Goal: Task Accomplishment & Management: Manage account settings

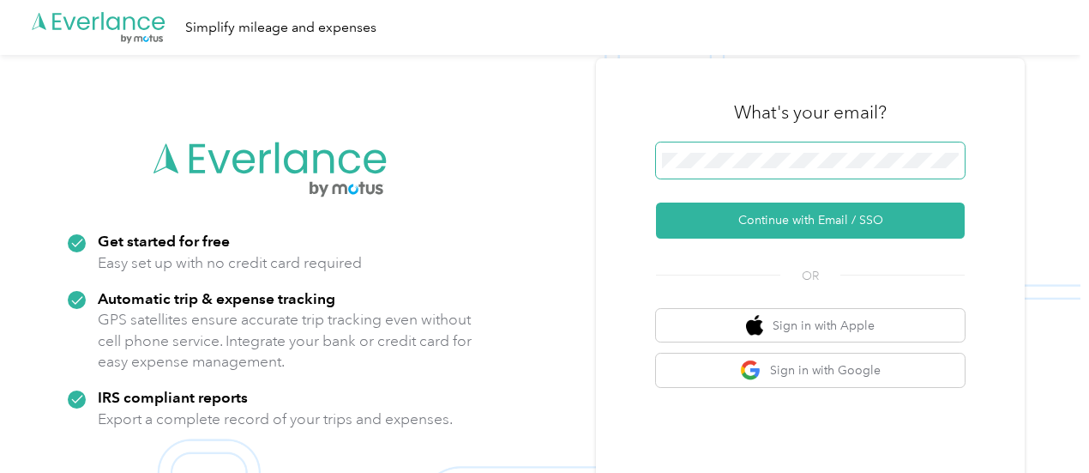
click at [791, 172] on span at bounding box center [810, 160] width 309 height 36
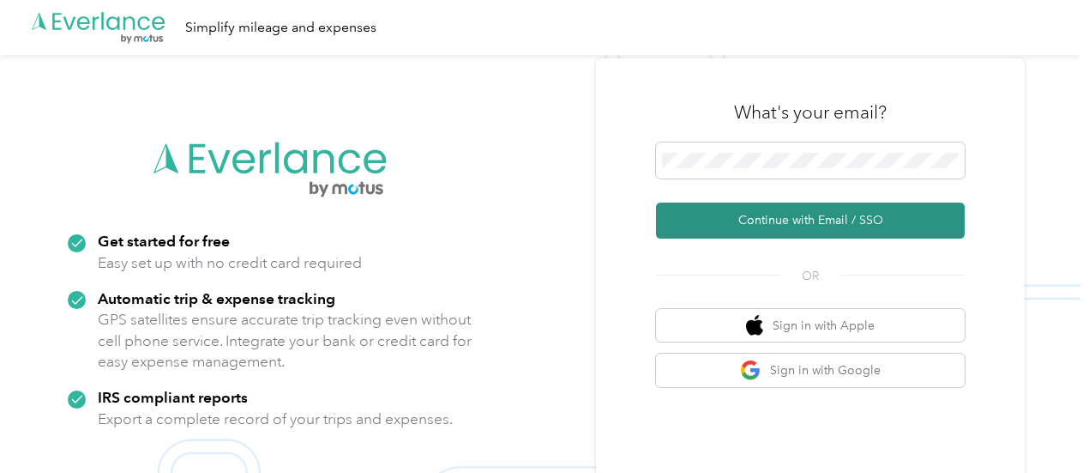
click at [762, 210] on button "Continue with Email / SSO" at bounding box center [810, 220] width 309 height 36
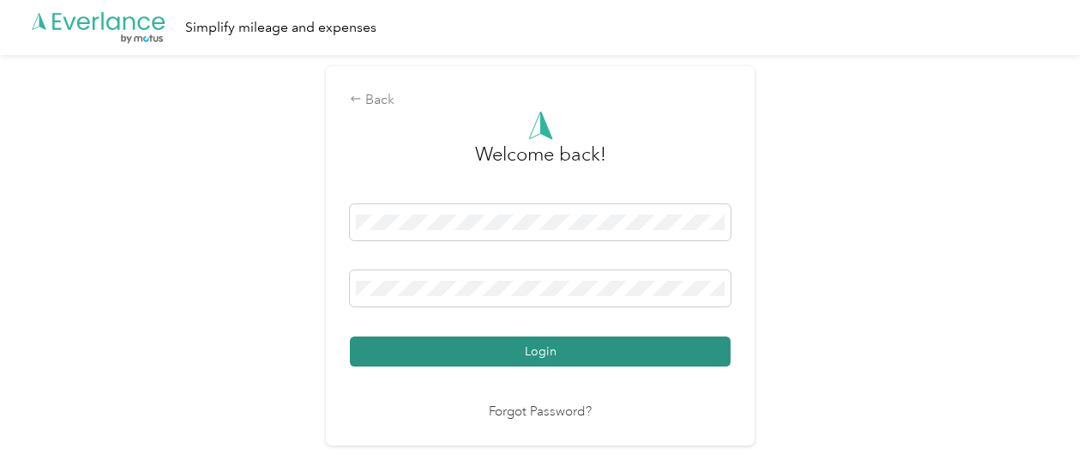
click at [541, 354] on button "Login" at bounding box center [540, 351] width 381 height 30
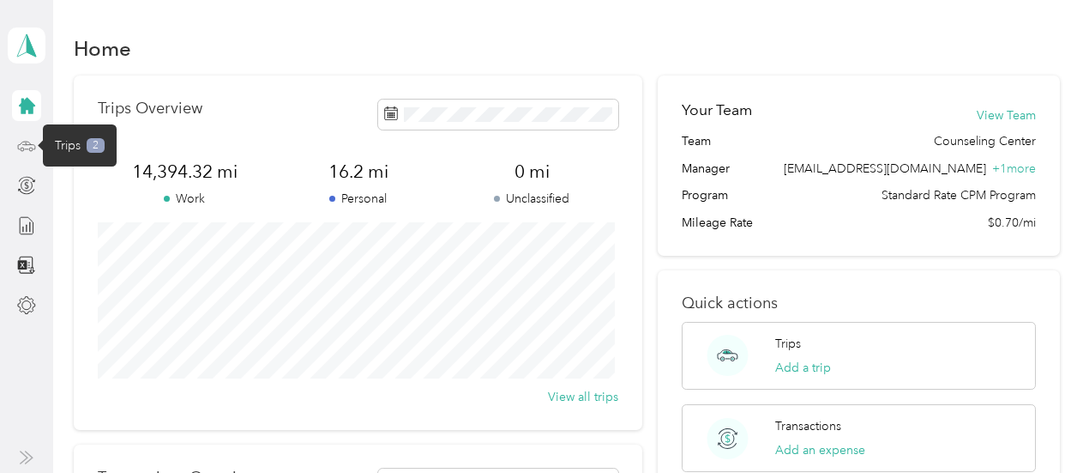
click at [24, 141] on icon at bounding box center [26, 145] width 17 height 8
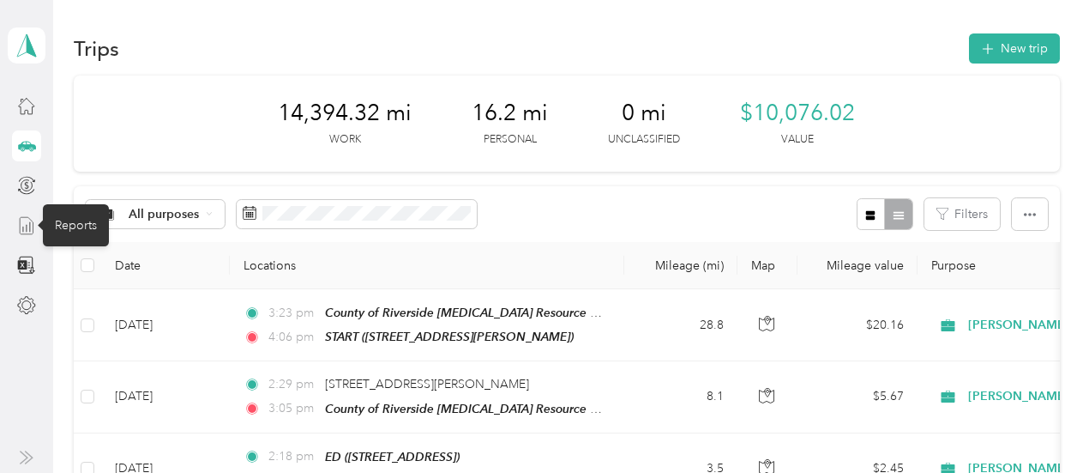
click at [23, 219] on icon at bounding box center [26, 225] width 19 height 19
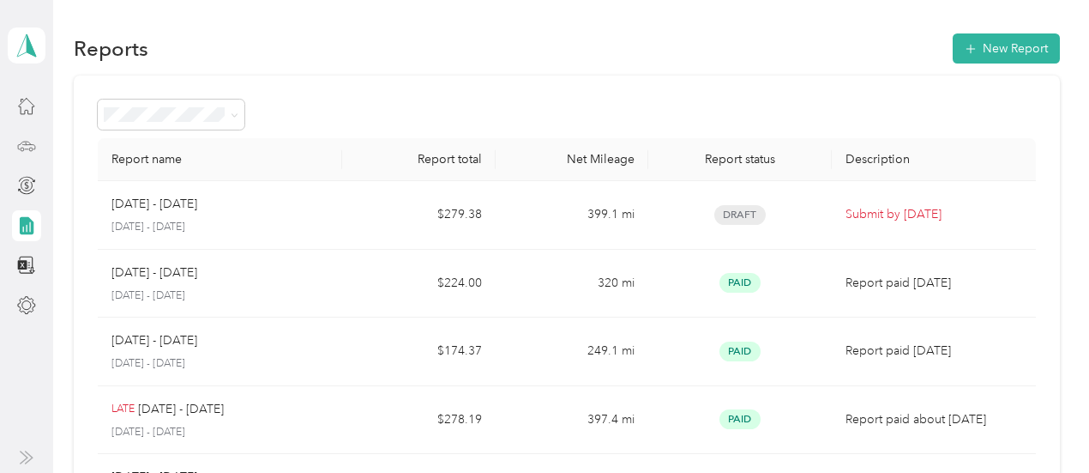
click at [21, 151] on icon at bounding box center [26, 145] width 19 height 19
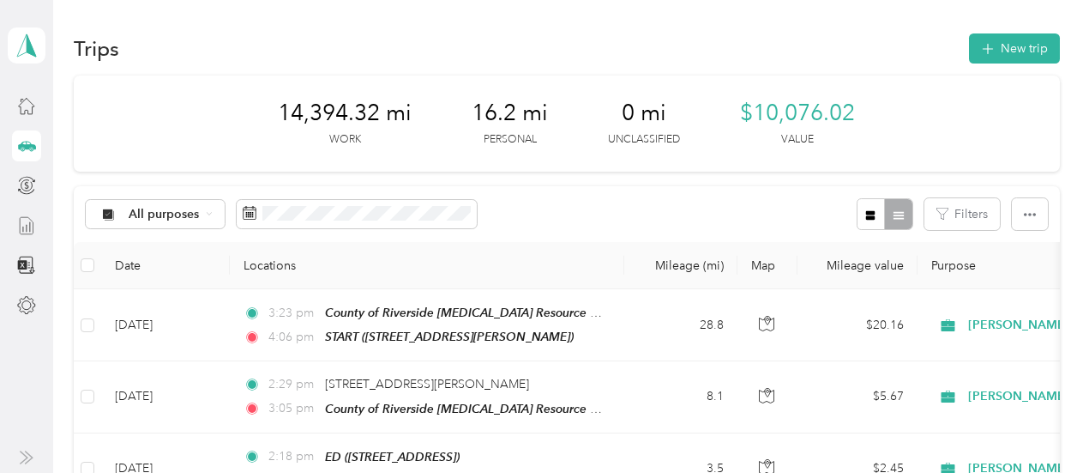
scroll to position [1882, 0]
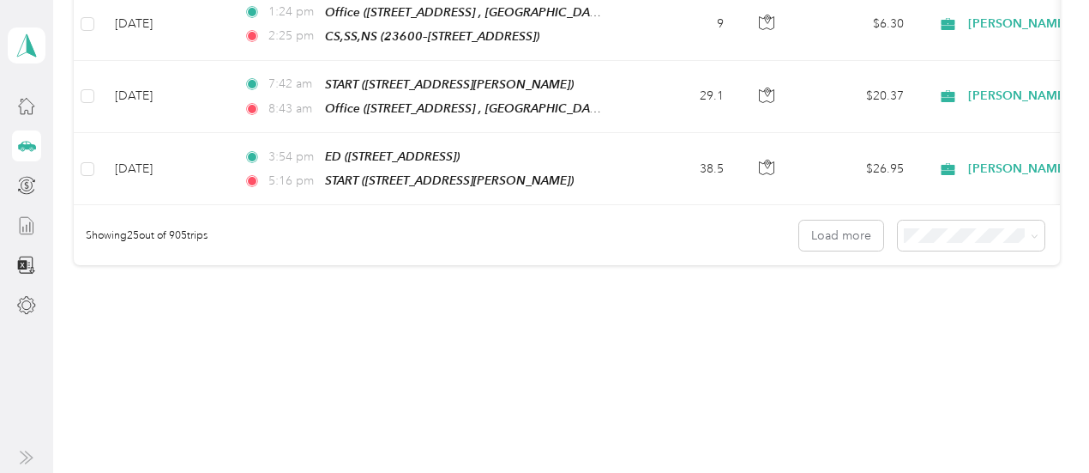
click at [944, 271] on li "50 per load" at bounding box center [967, 267] width 147 height 30
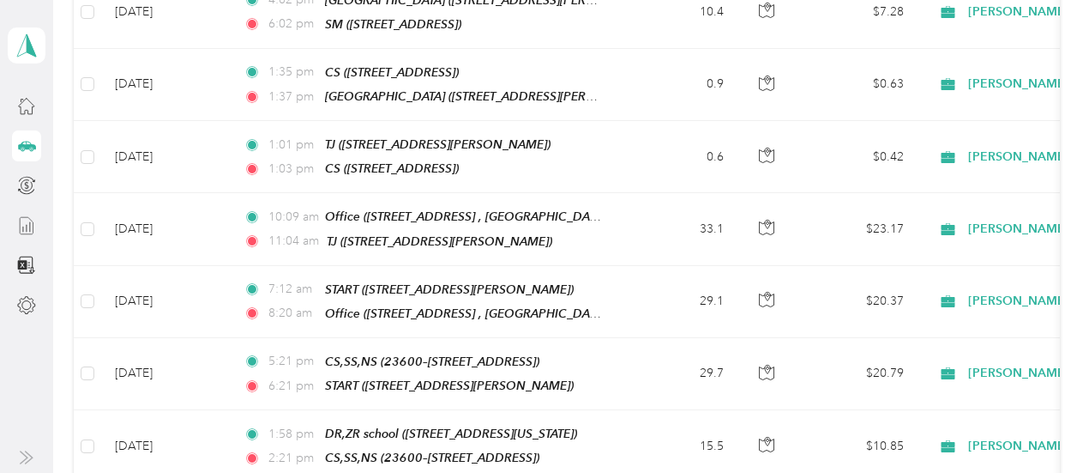
scroll to position [2633, 0]
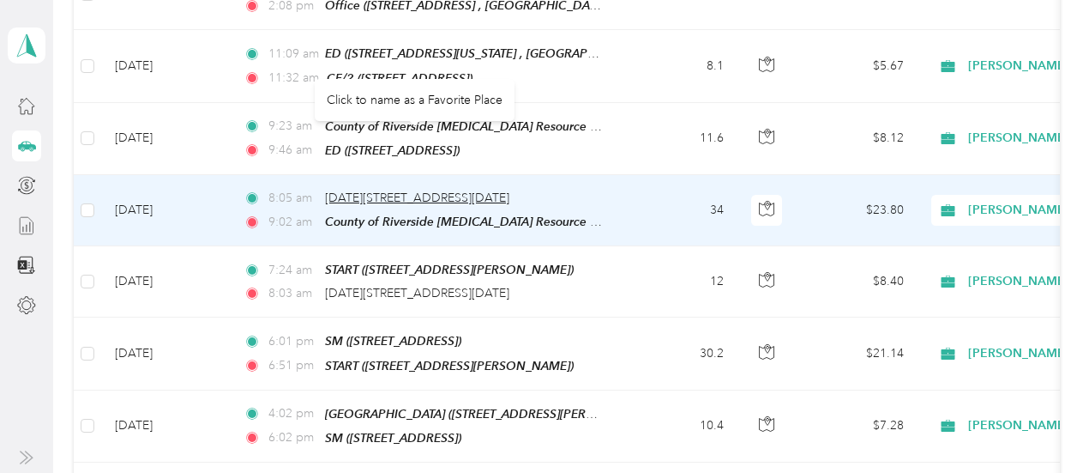
click at [437, 190] on span "[DATE][STREET_ADDRESS][DATE]" at bounding box center [417, 197] width 184 height 15
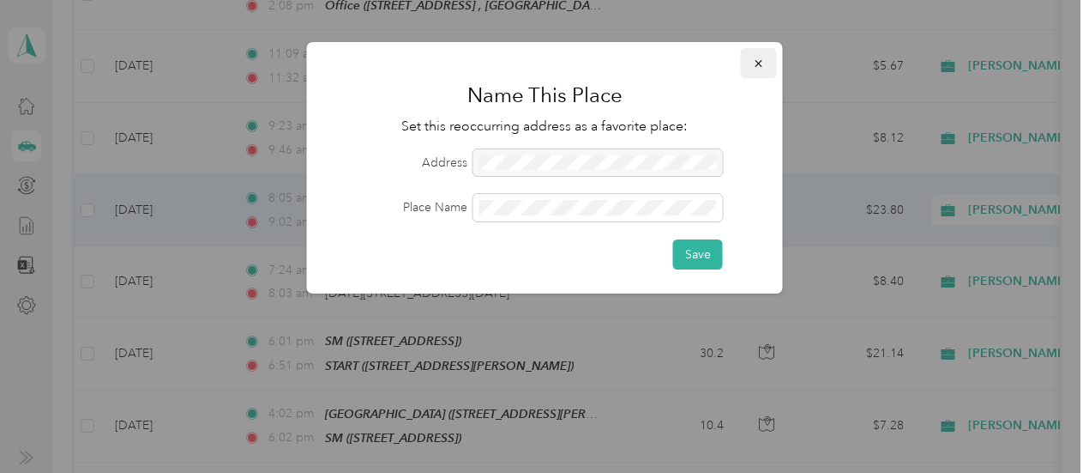
click at [760, 63] on icon "button" at bounding box center [759, 63] width 12 height 12
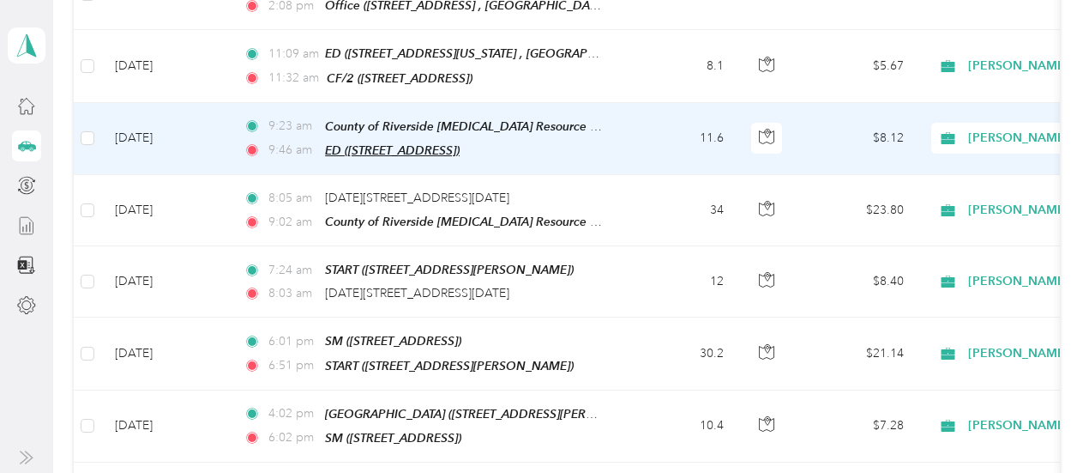
click at [372, 143] on span "ED ([STREET_ADDRESS])" at bounding box center [392, 150] width 135 height 14
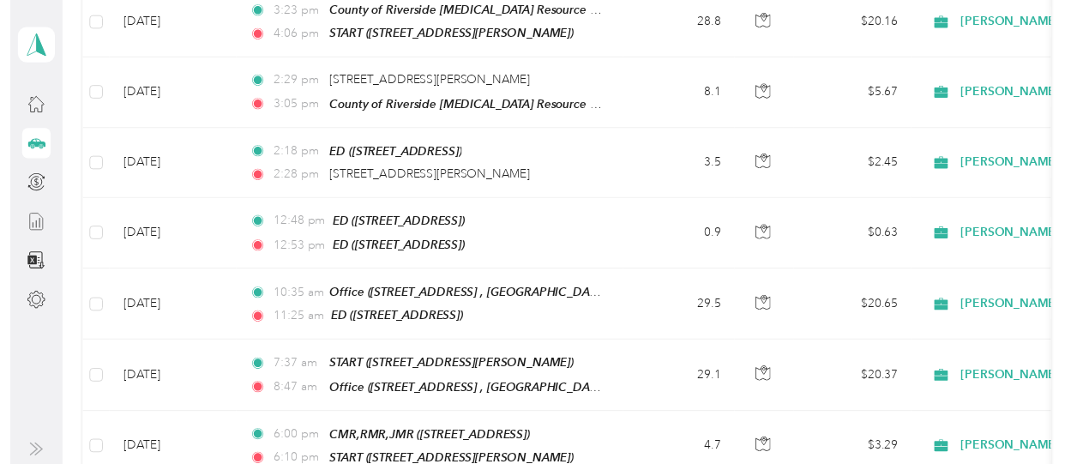
scroll to position [0, 0]
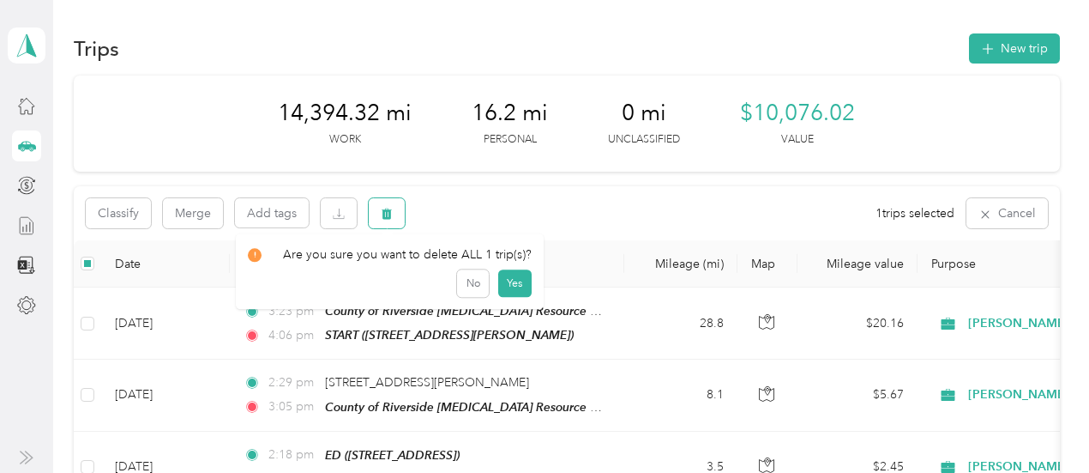
click at [388, 212] on icon "button" at bounding box center [388, 213] width 10 height 11
click at [510, 284] on button "Yes" at bounding box center [514, 284] width 33 height 27
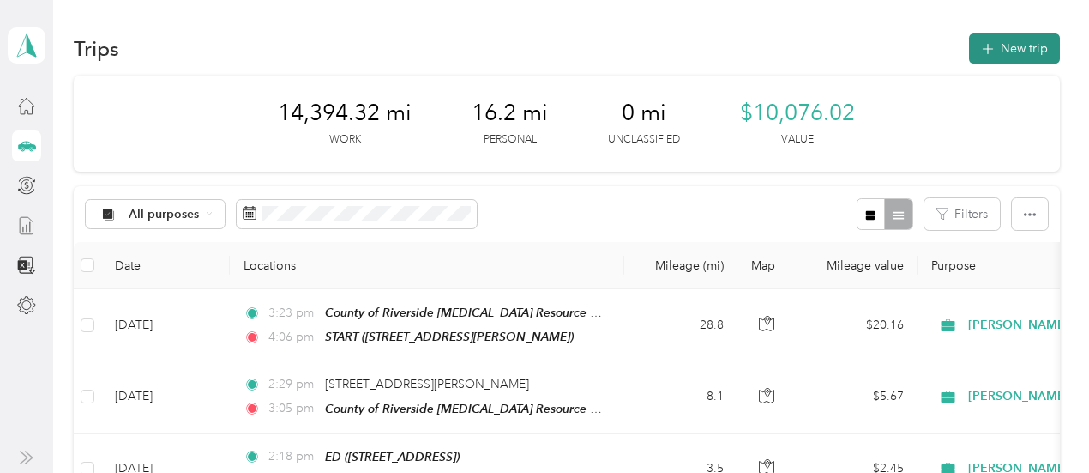
click at [1004, 43] on button "New trip" at bounding box center [1014, 48] width 91 height 30
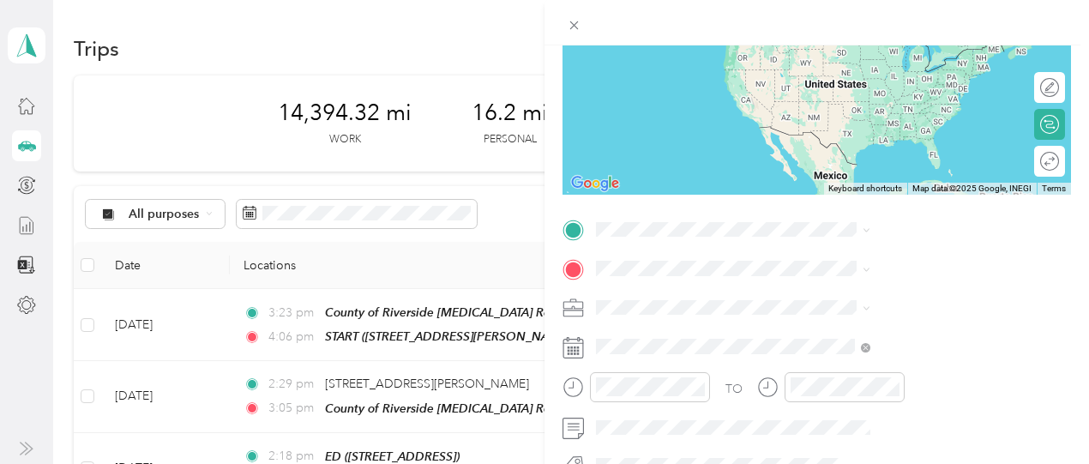
scroll to position [209, 0]
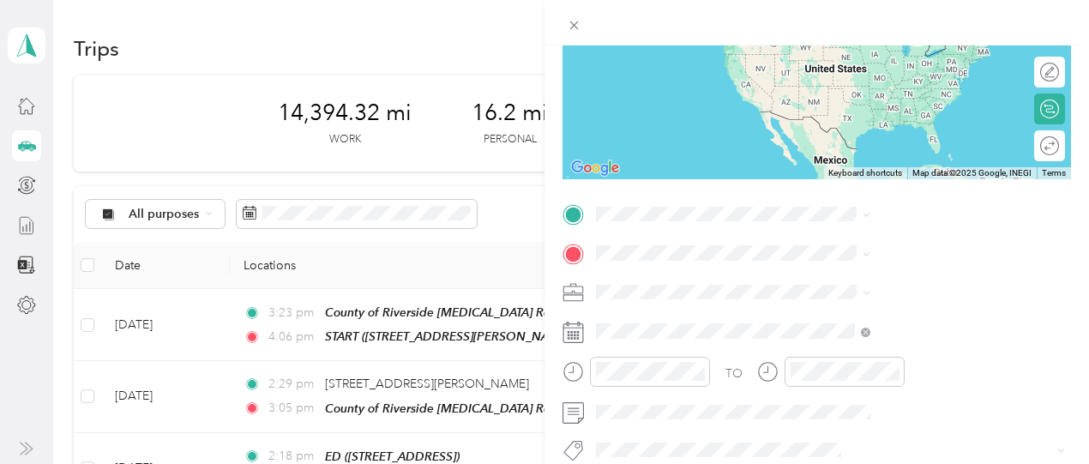
click at [573, 331] on rect at bounding box center [571, 331] width 3 height 3
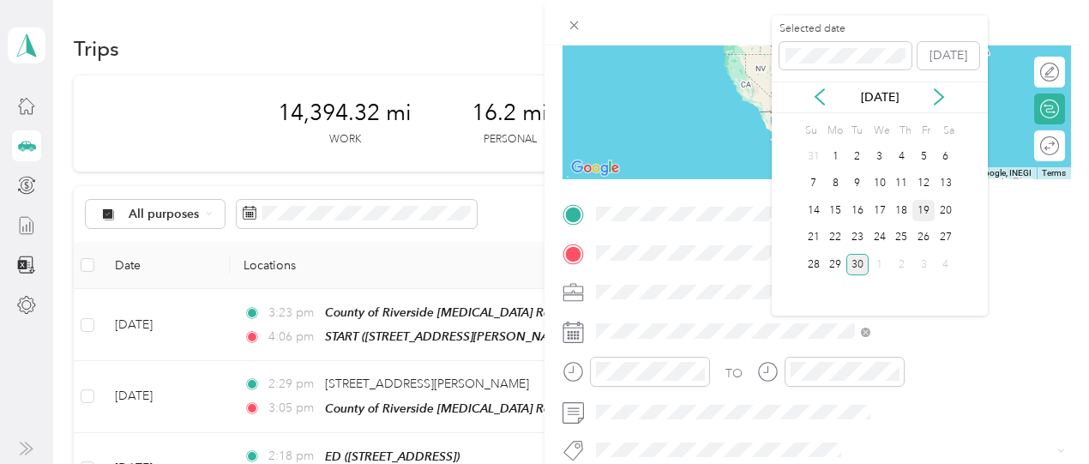
click at [925, 211] on div "19" at bounding box center [924, 210] width 22 height 21
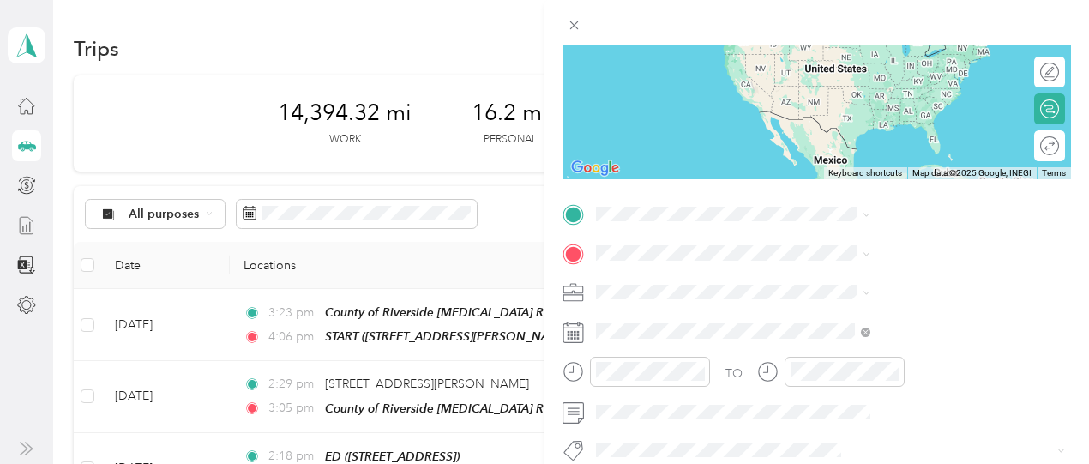
click at [584, 373] on icon at bounding box center [573, 371] width 21 height 21
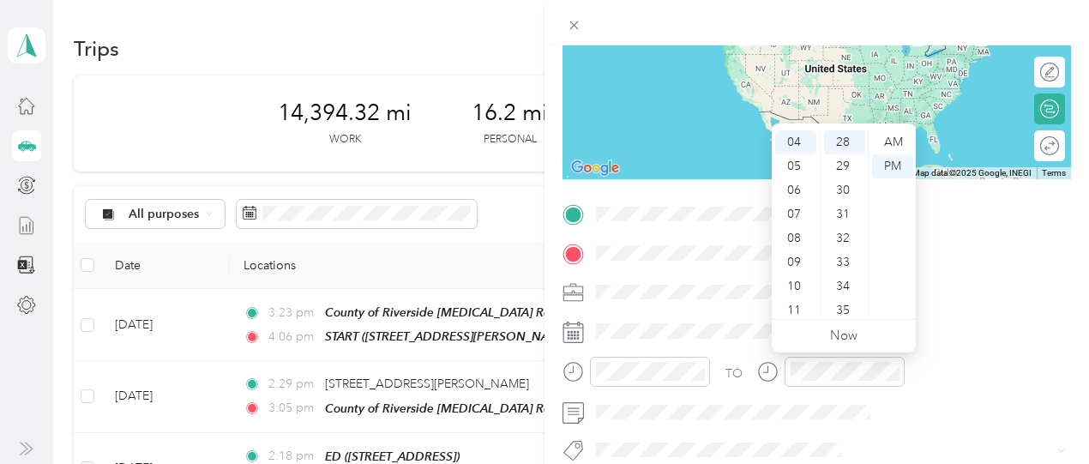
scroll to position [638, 0]
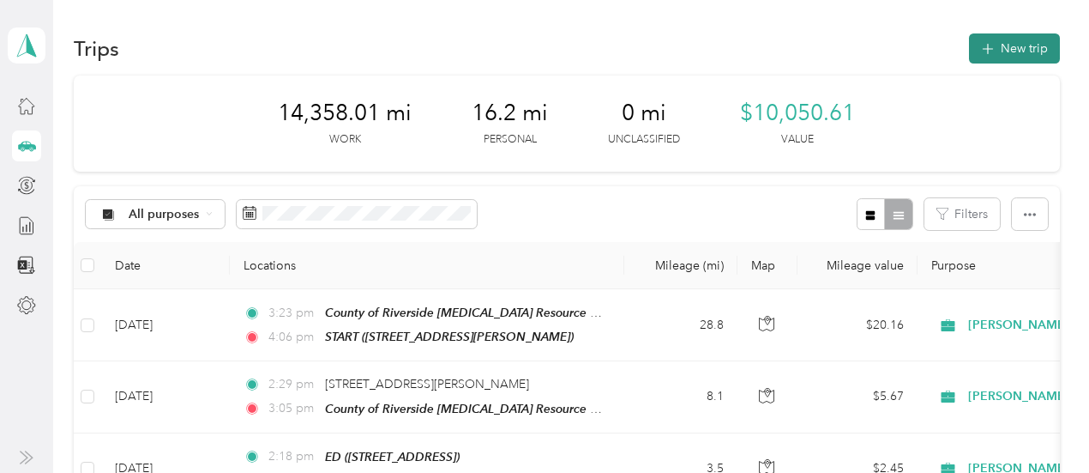
click at [1013, 48] on button "New trip" at bounding box center [1014, 48] width 91 height 30
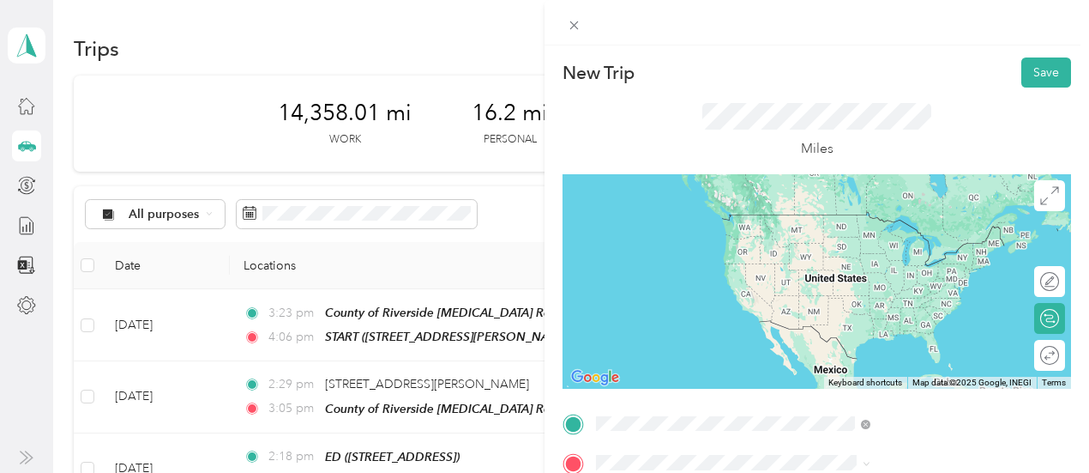
click at [858, 226] on div "CF/2 3601 University Ave, 92501, Riverside, CA, United States" at bounding box center [864, 231] width 109 height 36
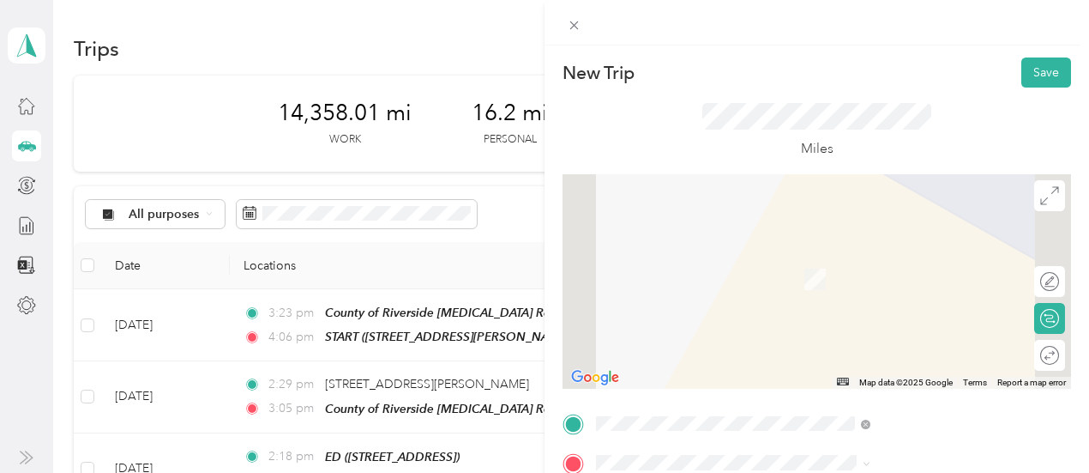
click at [882, 291] on span "31772 Casino Dr, Lake Elsinore, CA, United States , 92530, Lake Elsinore, CA, U…" at bounding box center [888, 302] width 157 height 69
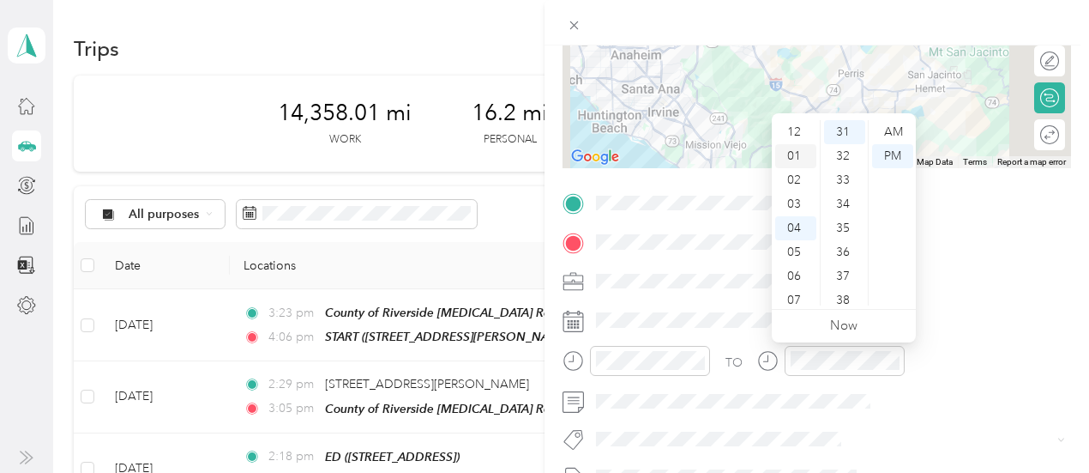
click at [795, 158] on div "01" at bounding box center [795, 156] width 41 height 24
click at [847, 136] on div "04" at bounding box center [844, 136] width 41 height 24
click at [847, 325] on link "Now" at bounding box center [843, 325] width 27 height 16
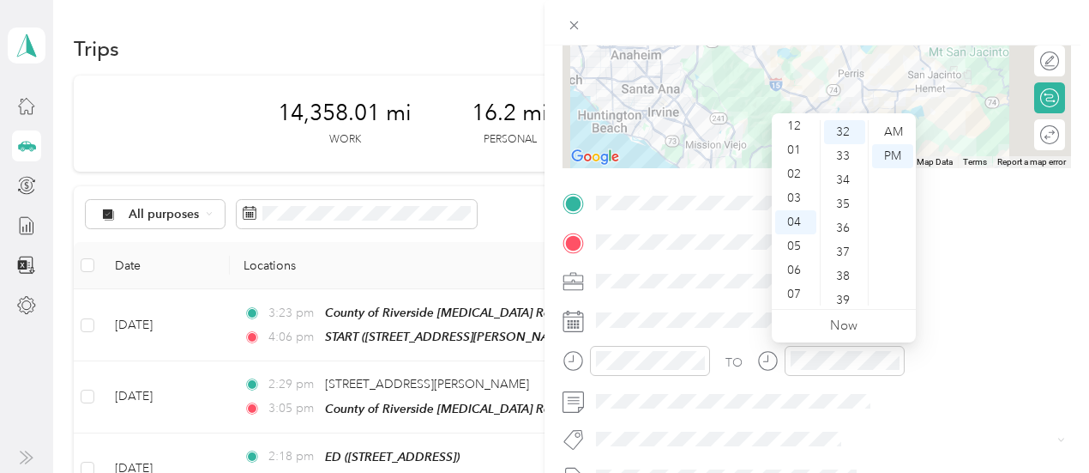
scroll to position [0, 0]
click at [792, 155] on div "01" at bounding box center [795, 156] width 41 height 24
click at [842, 150] on div "04" at bounding box center [844, 146] width 41 height 24
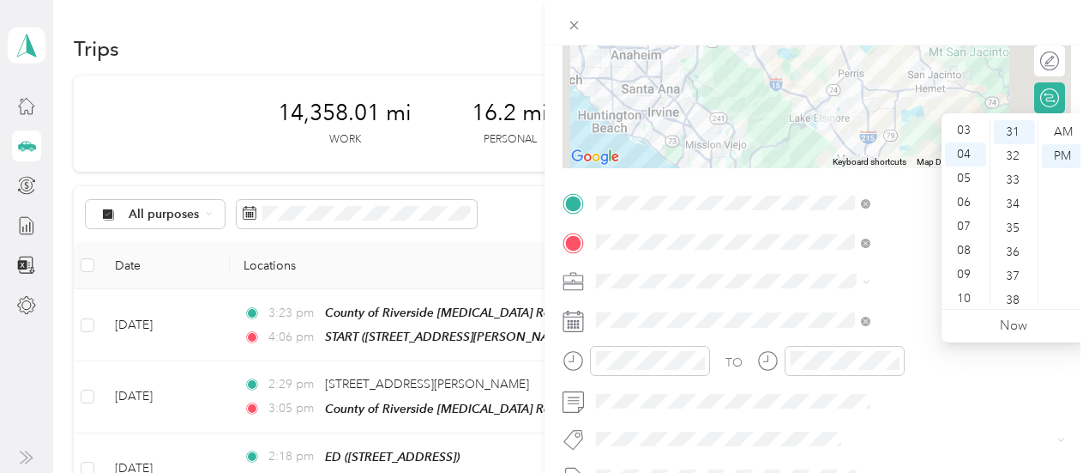
scroll to position [62, 0]
click at [963, 140] on div "03" at bounding box center [965, 142] width 41 height 24
click at [1016, 124] on div "15" at bounding box center [1014, 125] width 41 height 24
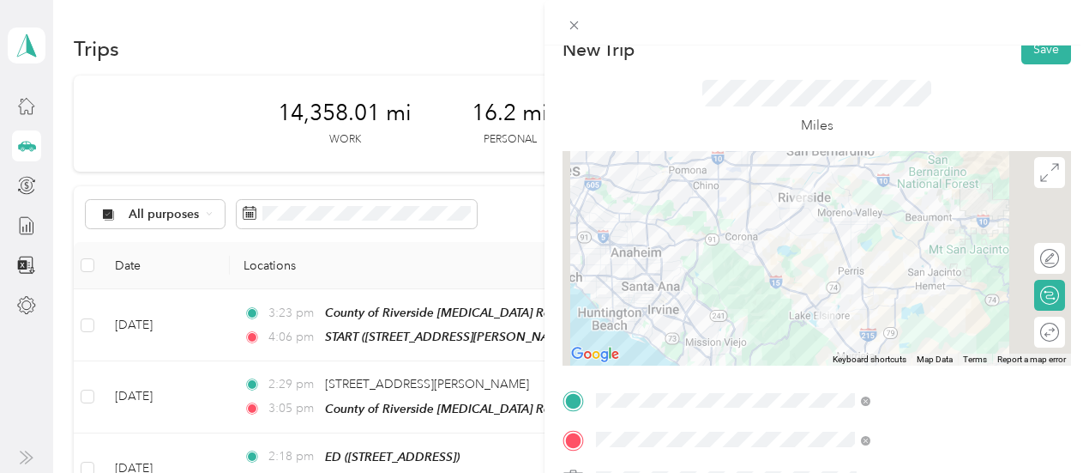
scroll to position [0, 0]
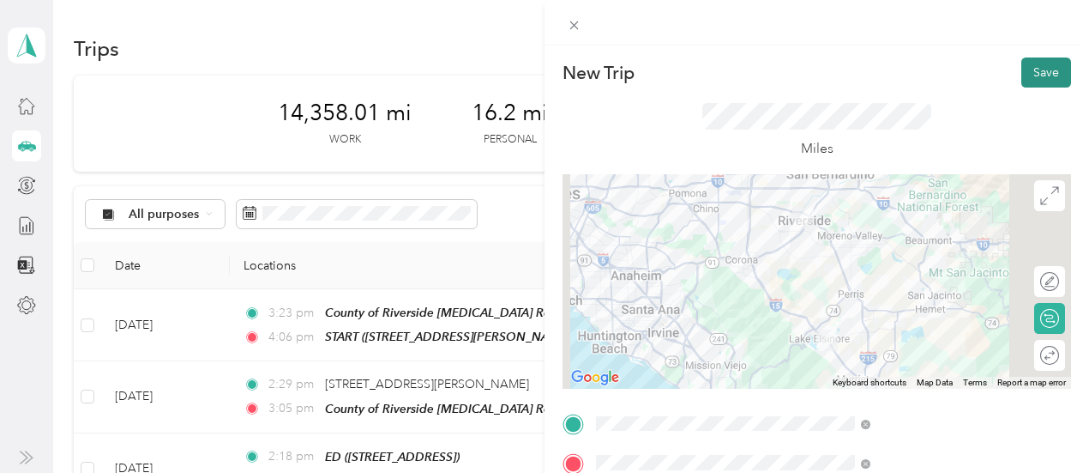
click at [1031, 73] on button "Save" at bounding box center [1047, 72] width 50 height 30
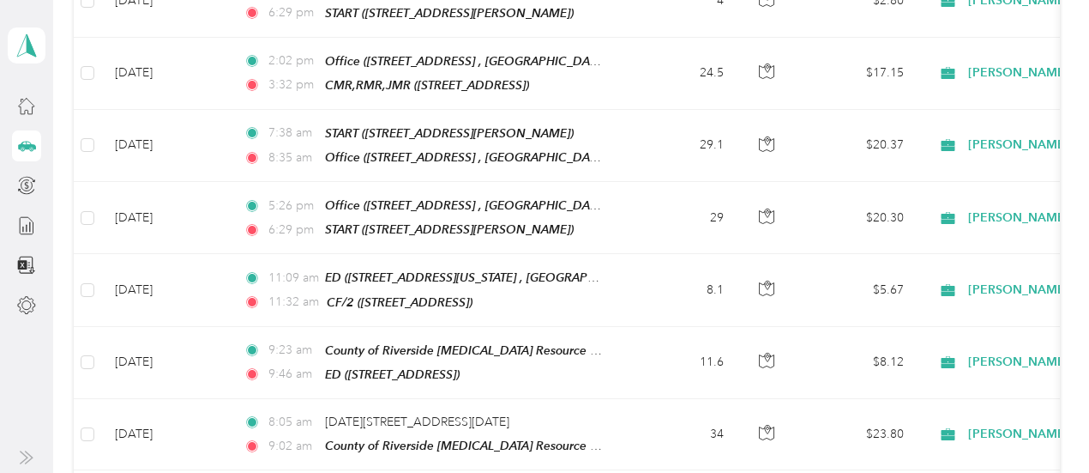
scroll to position [1997, 0]
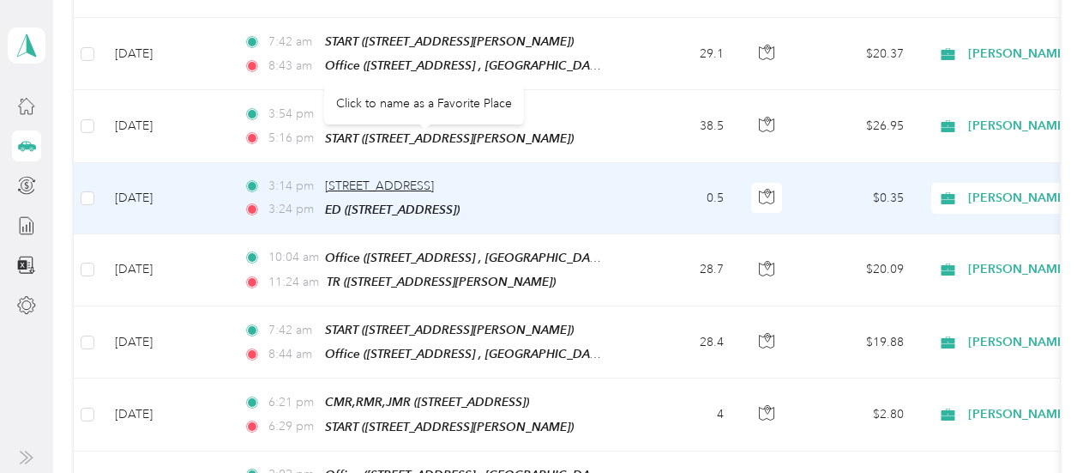
click at [434, 178] on span "[STREET_ADDRESS]" at bounding box center [379, 185] width 109 height 15
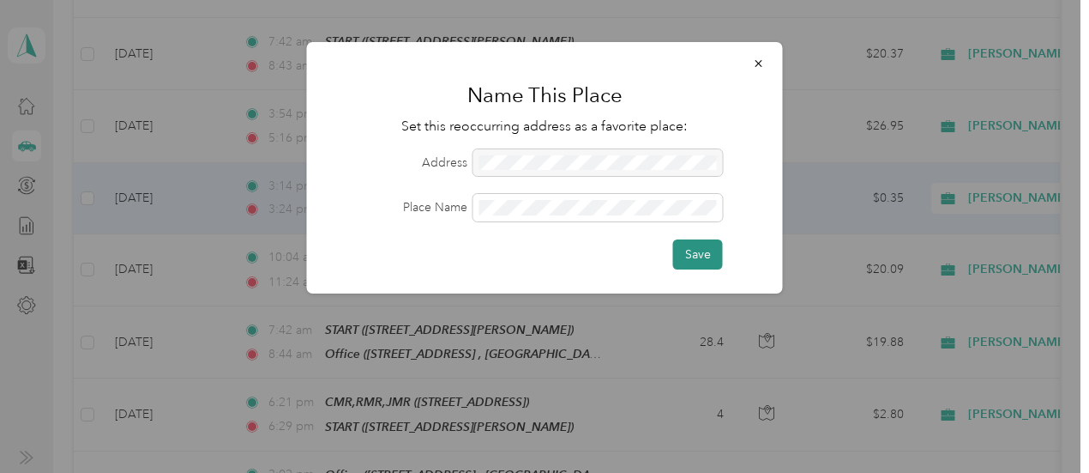
click at [693, 256] on button "Save" at bounding box center [698, 254] width 50 height 30
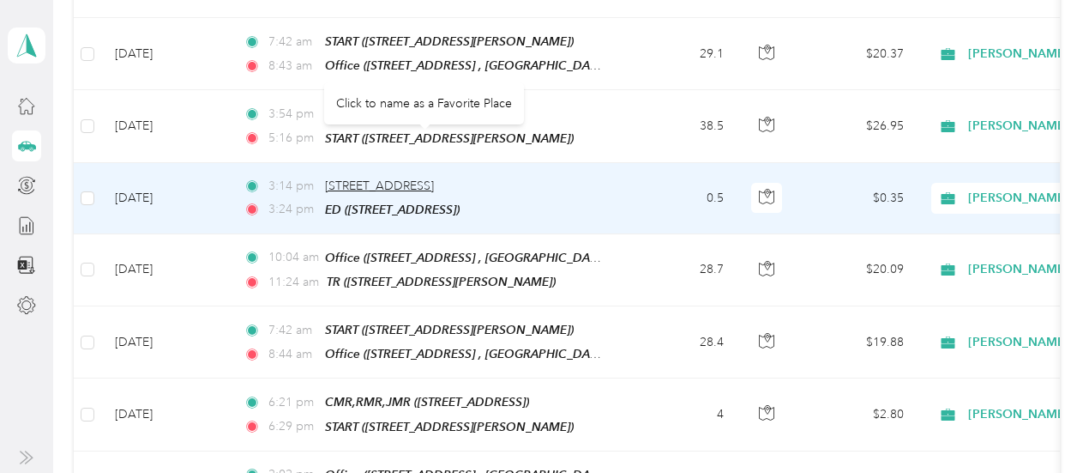
click at [434, 178] on span "[STREET_ADDRESS]" at bounding box center [379, 185] width 109 height 15
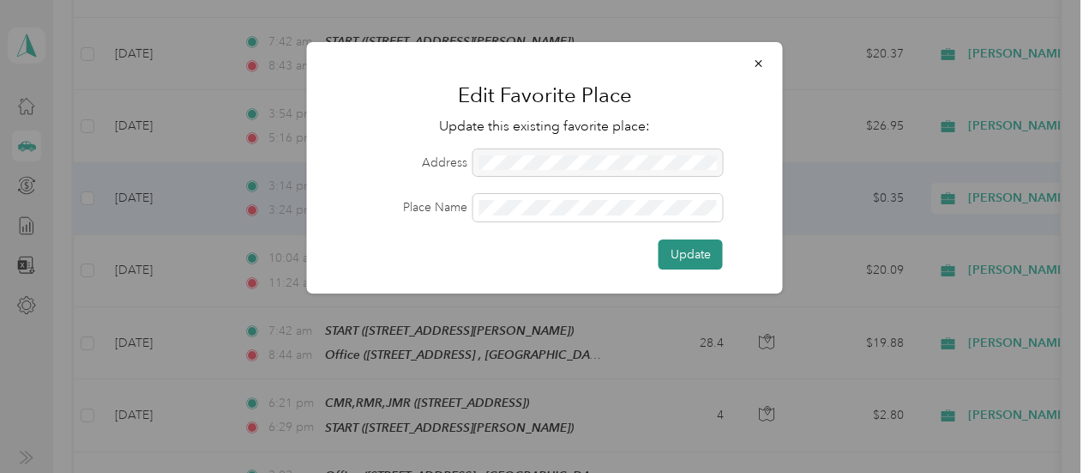
click at [674, 256] on button "Update" at bounding box center [691, 254] width 64 height 30
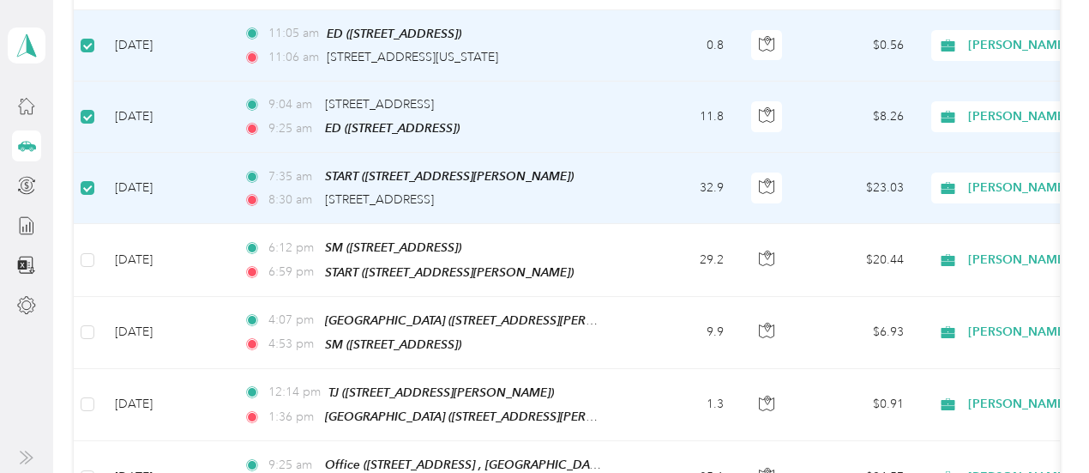
scroll to position [870, 0]
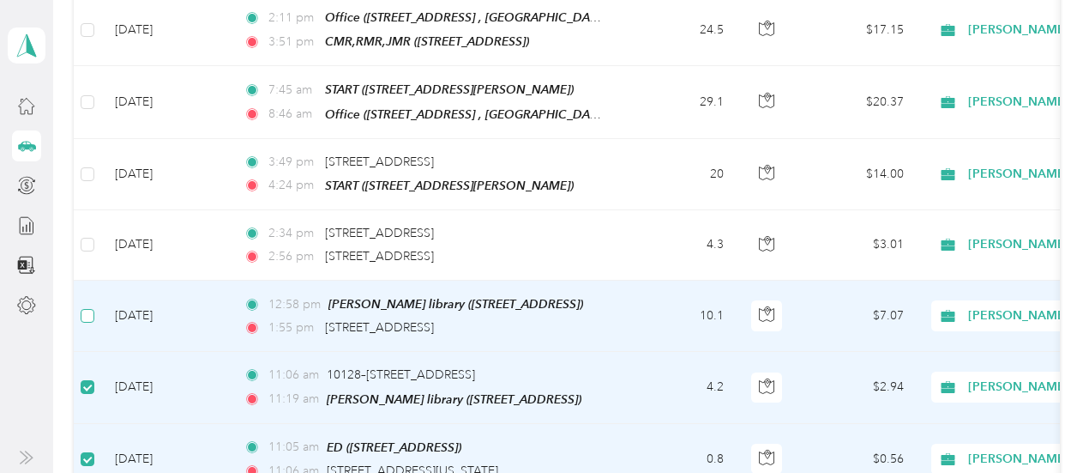
click at [86, 306] on label at bounding box center [88, 315] width 14 height 19
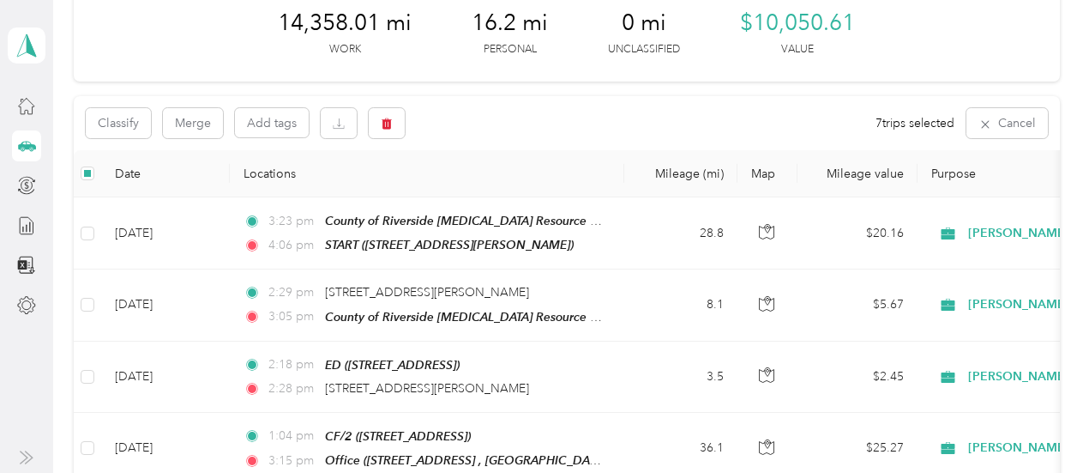
scroll to position [0, 0]
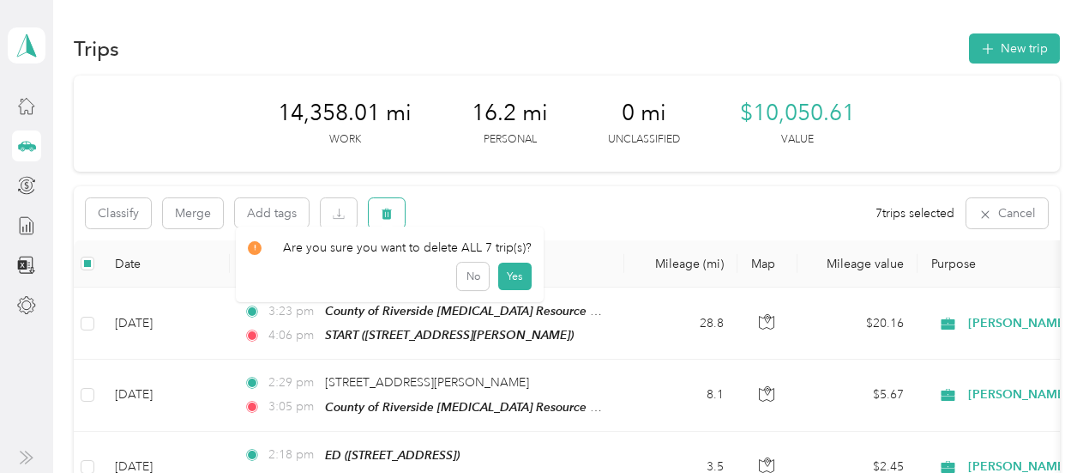
click at [389, 218] on icon "button" at bounding box center [388, 213] width 10 height 11
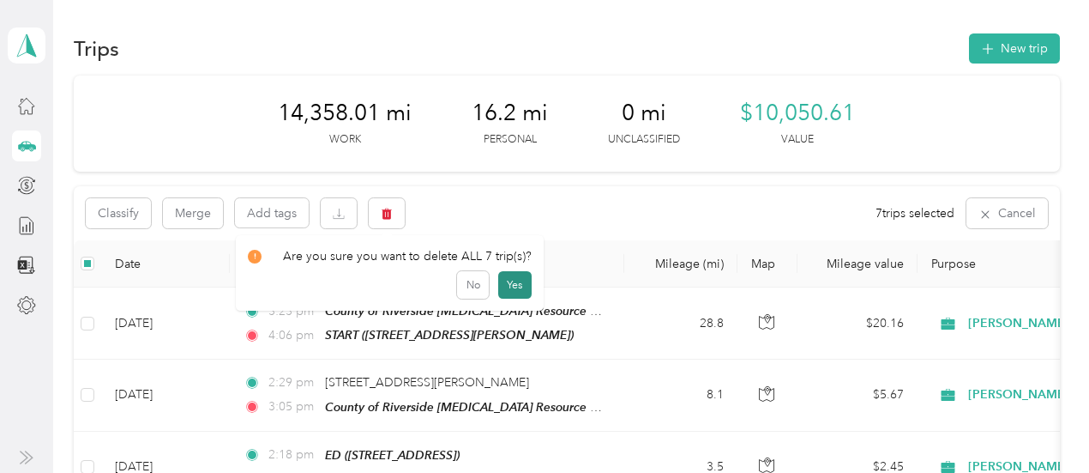
click at [510, 284] on button "Yes" at bounding box center [514, 284] width 33 height 27
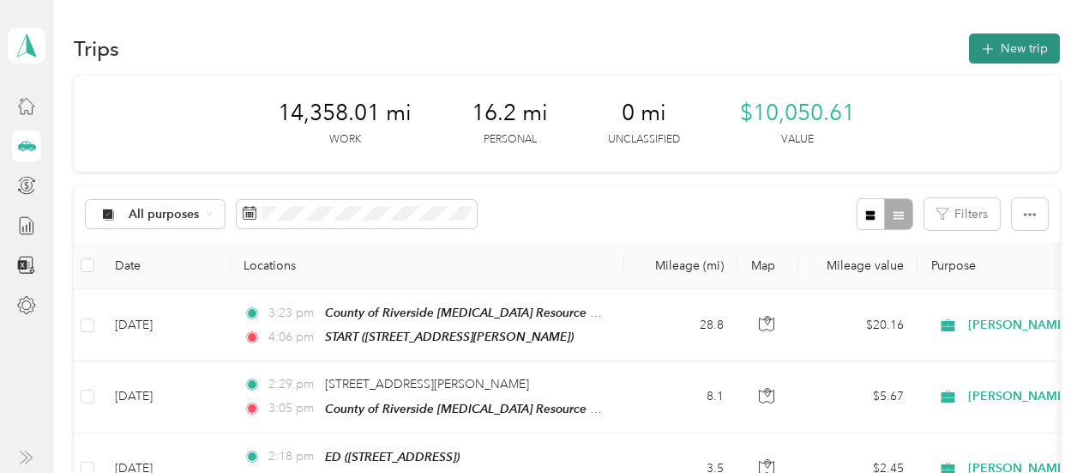
click at [1004, 50] on button "New trip" at bounding box center [1014, 48] width 91 height 30
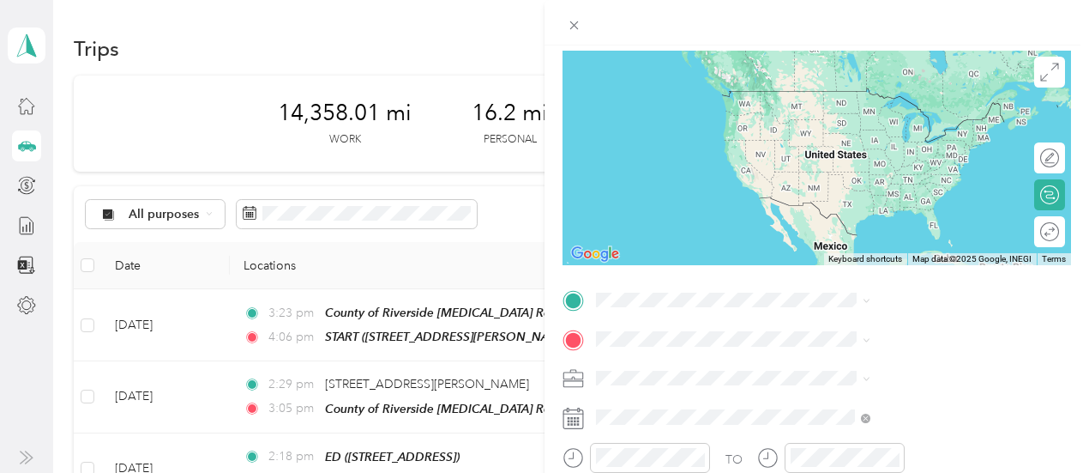
scroll to position [125, 0]
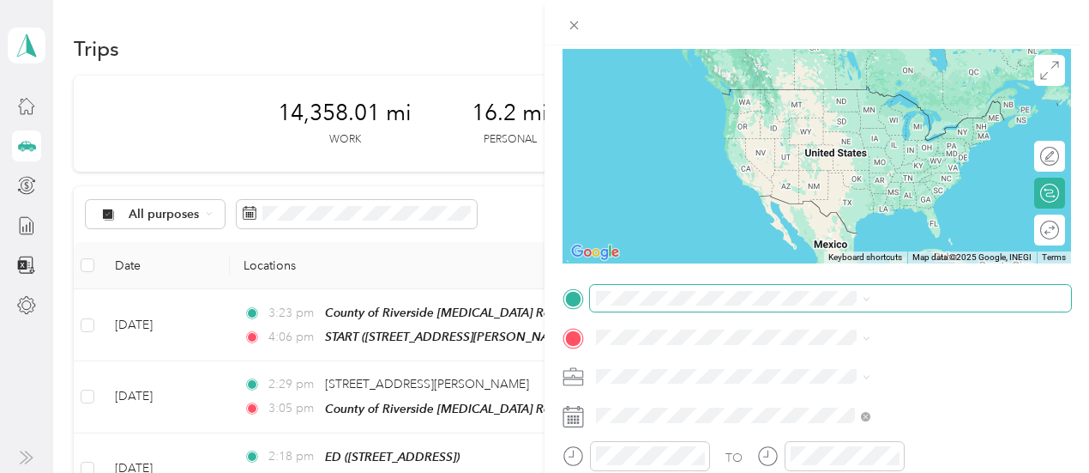
click at [796, 287] on span at bounding box center [830, 298] width 481 height 27
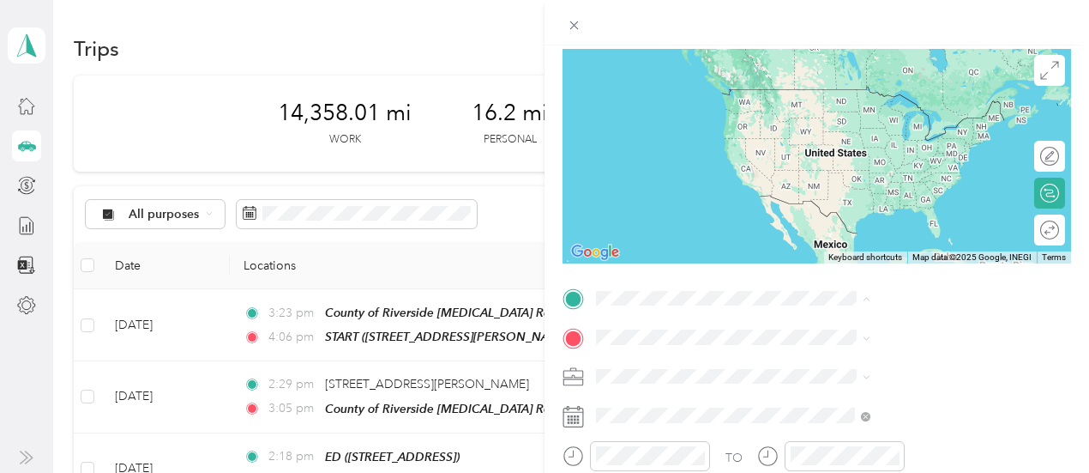
click at [827, 232] on div "START 262 Quandt Ranch Rd, San Jacinto, CA, United States , 92583, San Jacinto,…" at bounding box center [912, 214] width 204 height 36
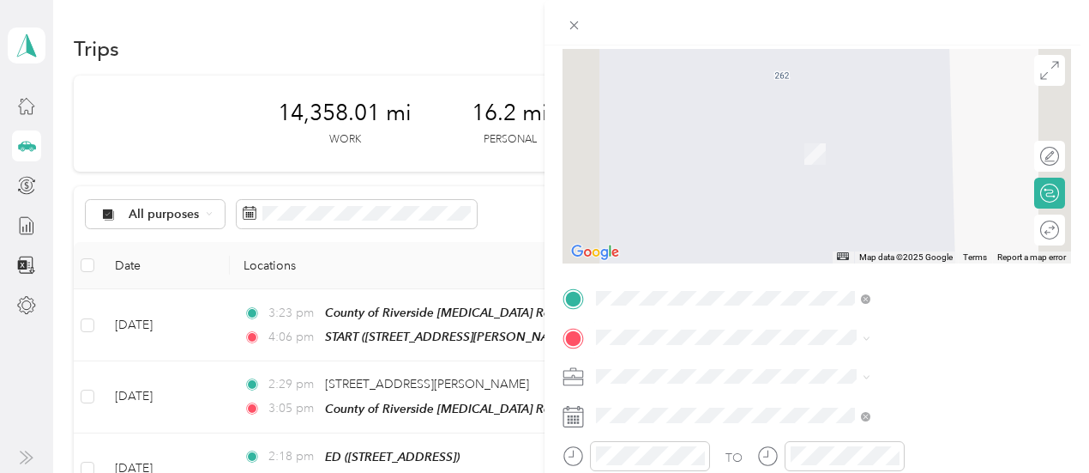
click at [916, 169] on span "3535, Banbury Drive, Riverside, Riverside County, California, 92505, USA , 9250…" at bounding box center [926, 152] width 232 height 33
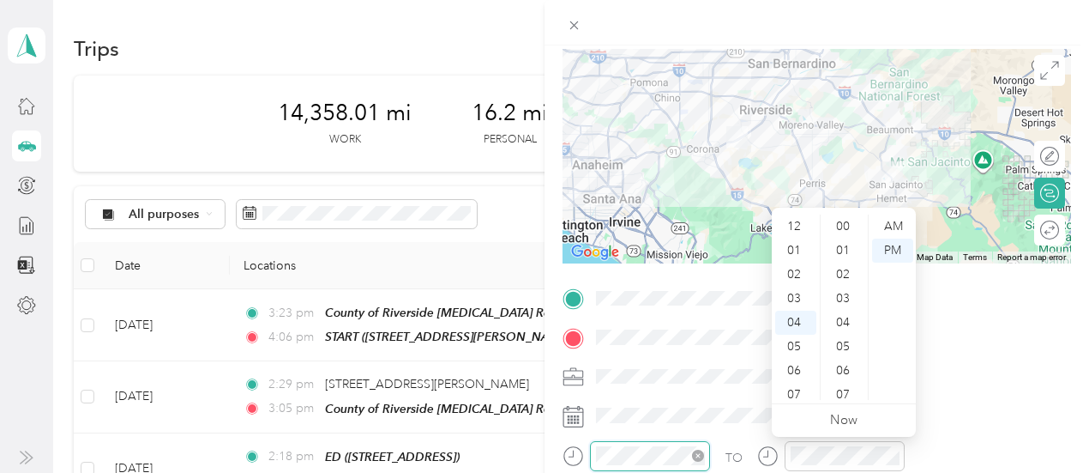
scroll to position [937, 0]
click at [798, 344] on div "09" at bounding box center [795, 347] width 41 height 24
click at [841, 227] on div "00" at bounding box center [844, 226] width 41 height 24
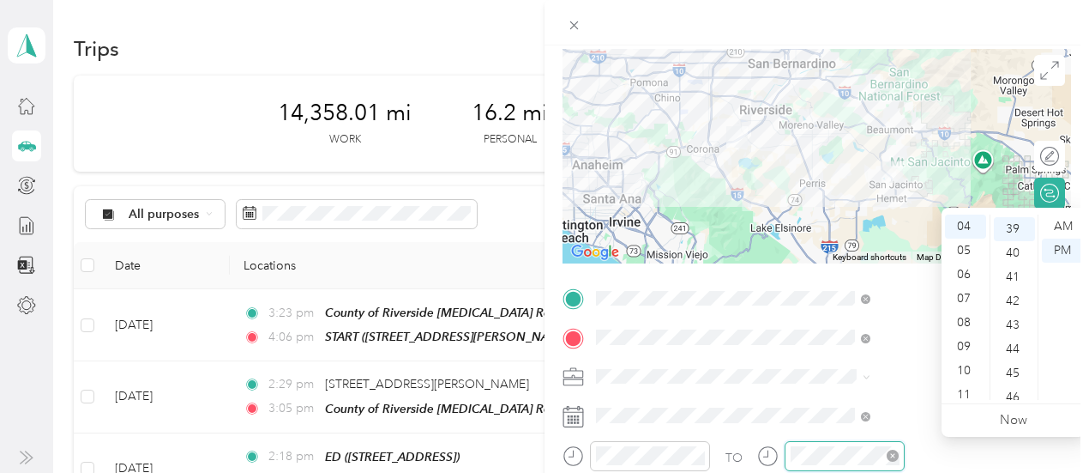
scroll to position [937, 0]
click at [966, 369] on div "10" at bounding box center [965, 371] width 41 height 24
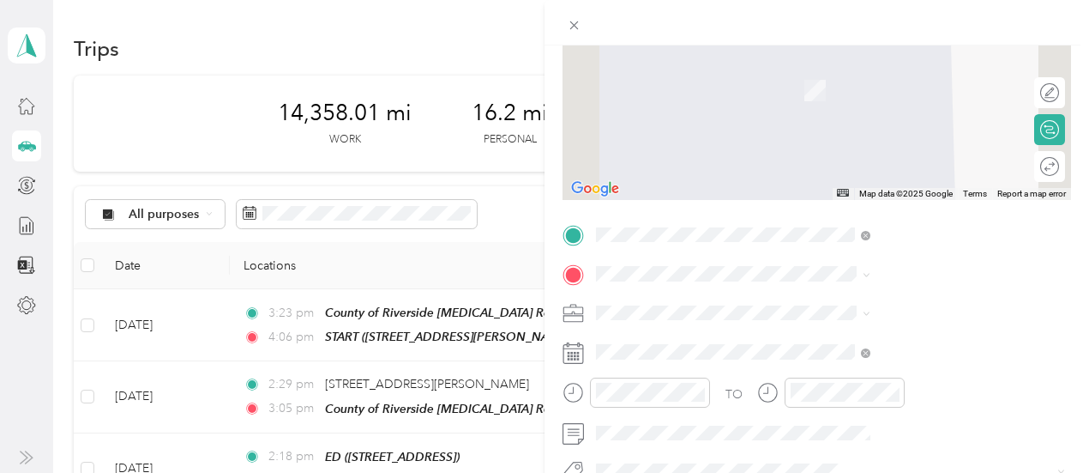
scroll to position [190, 0]
click at [829, 92] on span "31772 Casino Dr, Lake Elsinore, CA, United States , 92530, Lake Elsinore, CA, U…" at bounding box center [888, 115] width 157 height 69
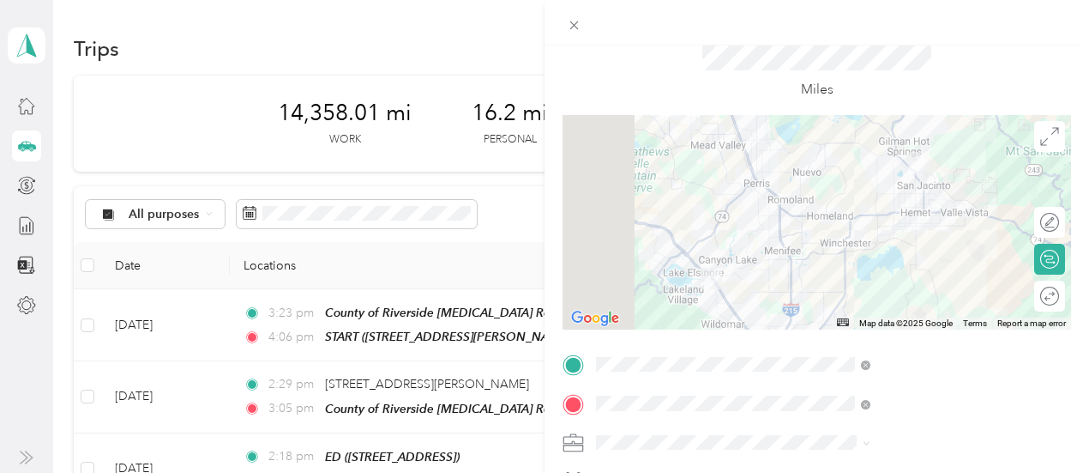
scroll to position [0, 0]
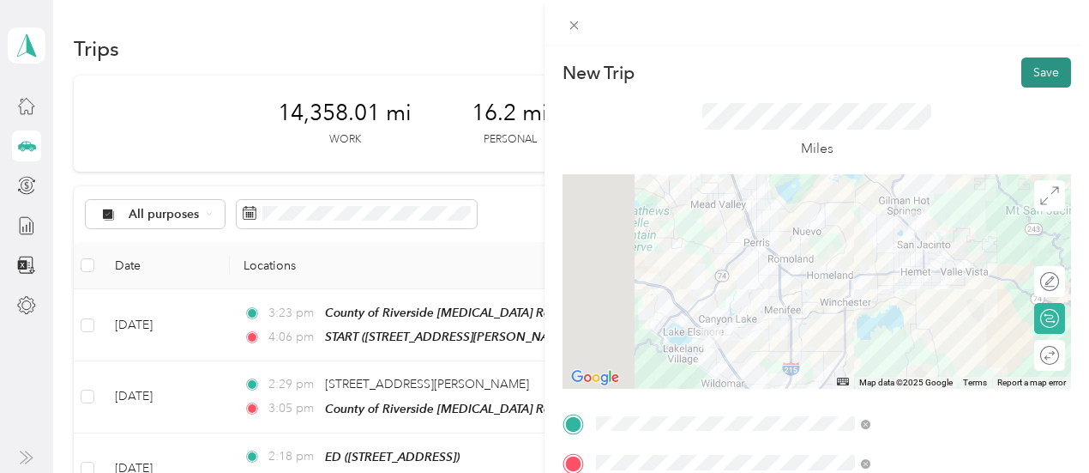
click at [1024, 76] on button "Save" at bounding box center [1047, 72] width 50 height 30
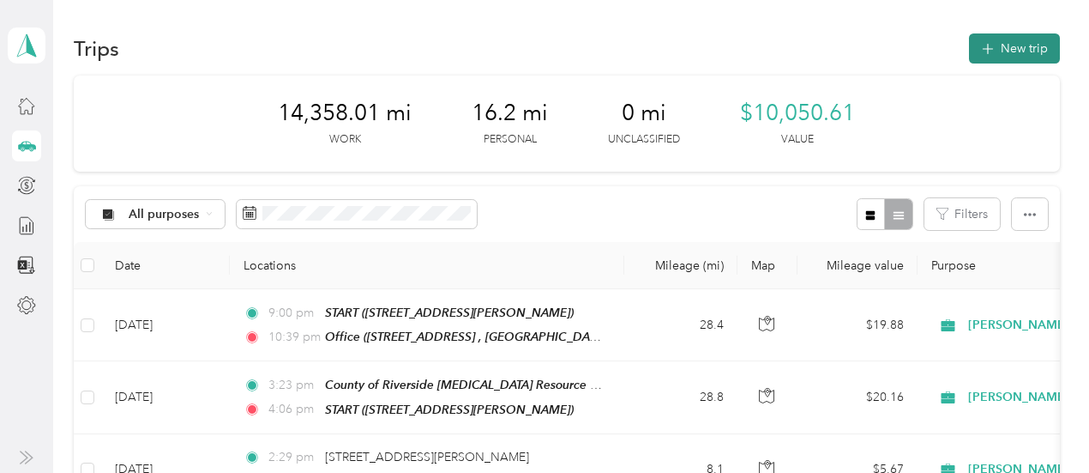
click at [997, 41] on button "New trip" at bounding box center [1014, 48] width 91 height 30
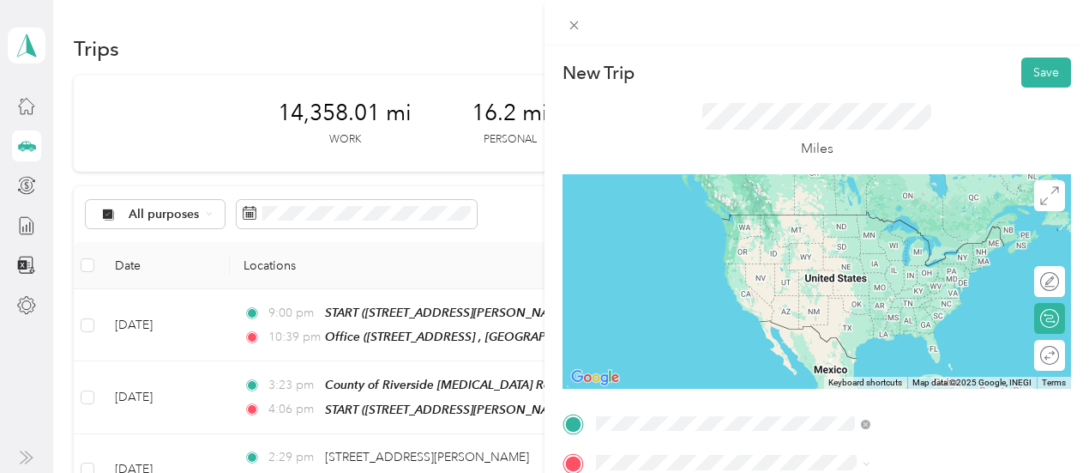
click at [890, 258] on div "Office 31772 Casino Dr, Lake Elsinore, CA, United States , 92530, Lake Elsinore…" at bounding box center [928, 258] width 236 height 90
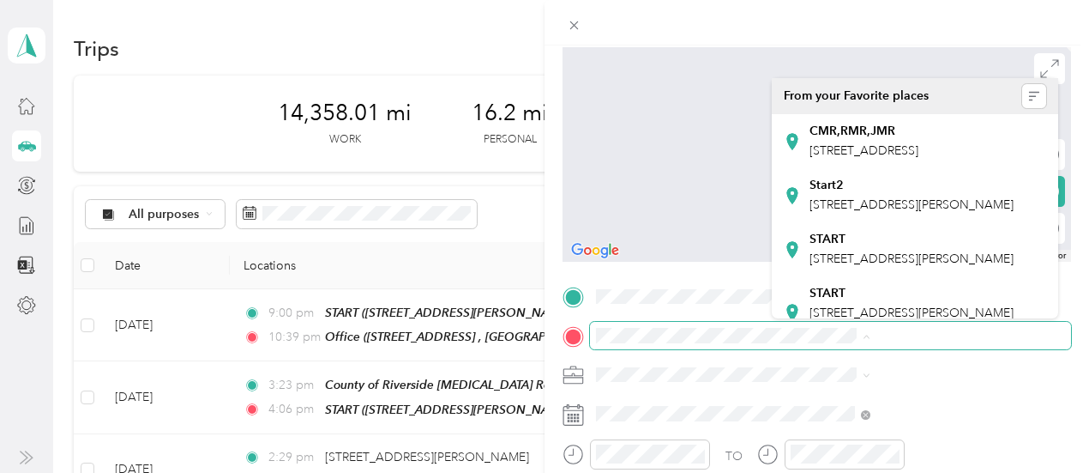
scroll to position [129, 0]
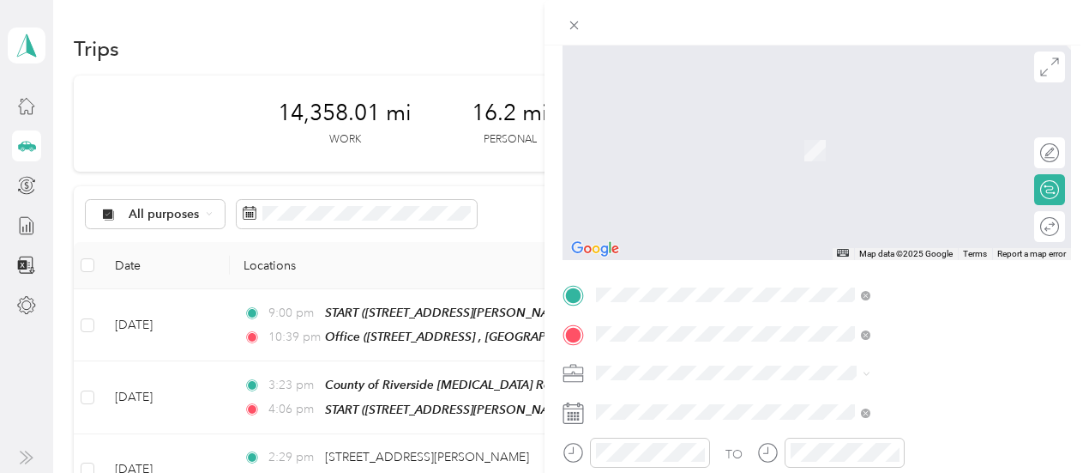
click at [913, 162] on span "3535, Banbury Drive, Riverside, Riverside County, California, 92505, USA , 9250…" at bounding box center [926, 159] width 232 height 33
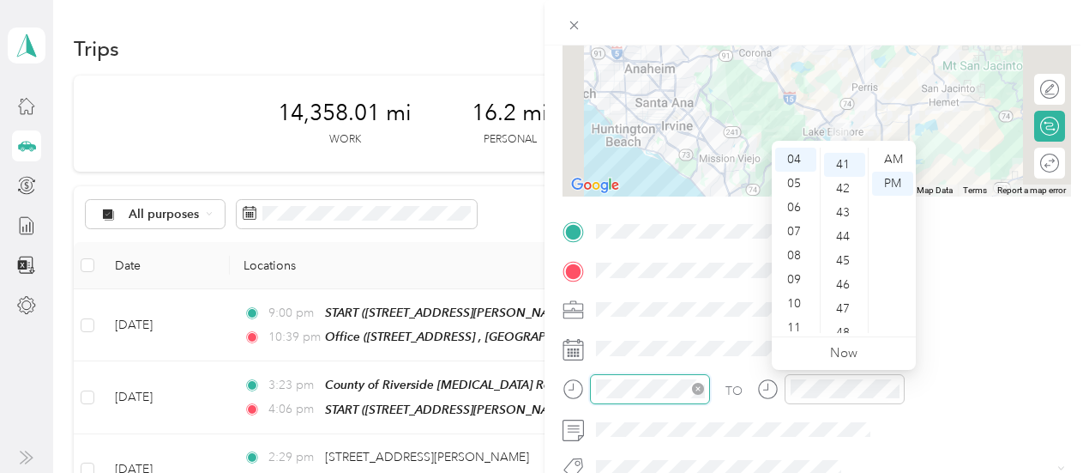
scroll to position [985, 0]
click at [796, 303] on div "10" at bounding box center [795, 304] width 41 height 24
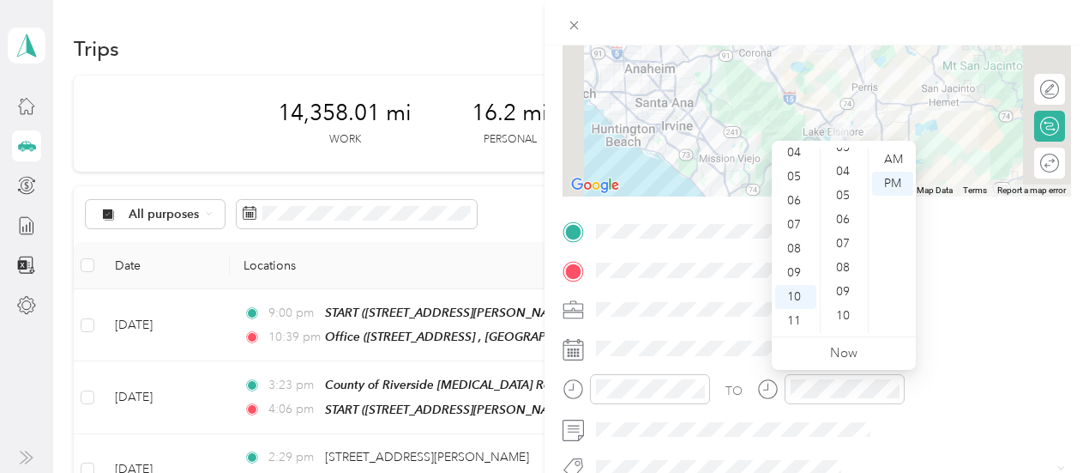
scroll to position [58, 0]
click at [799, 275] on div "09" at bounding box center [795, 273] width 41 height 24
click at [845, 175] on div "33" at bounding box center [844, 173] width 41 height 24
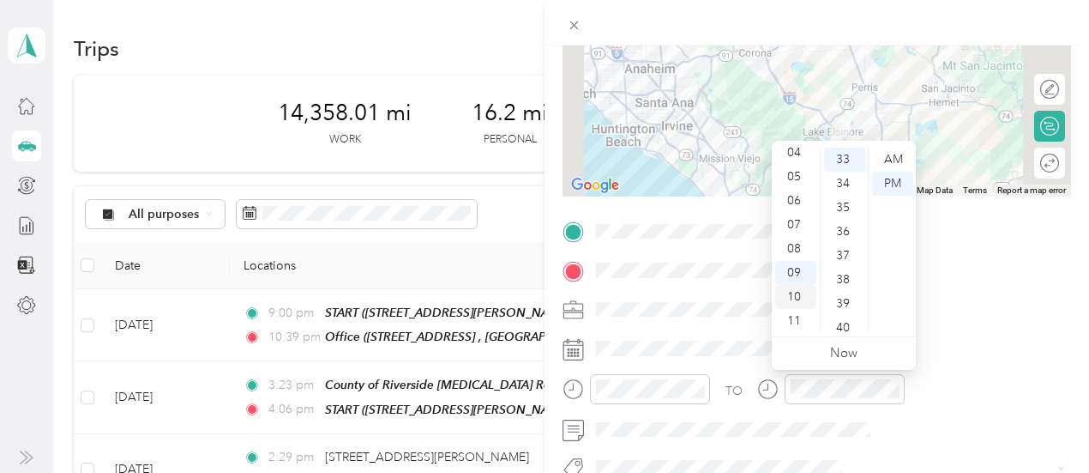
click at [798, 293] on div "10" at bounding box center [795, 297] width 41 height 24
click at [801, 274] on div "09" at bounding box center [795, 273] width 41 height 24
click at [847, 161] on div "33" at bounding box center [844, 160] width 41 height 24
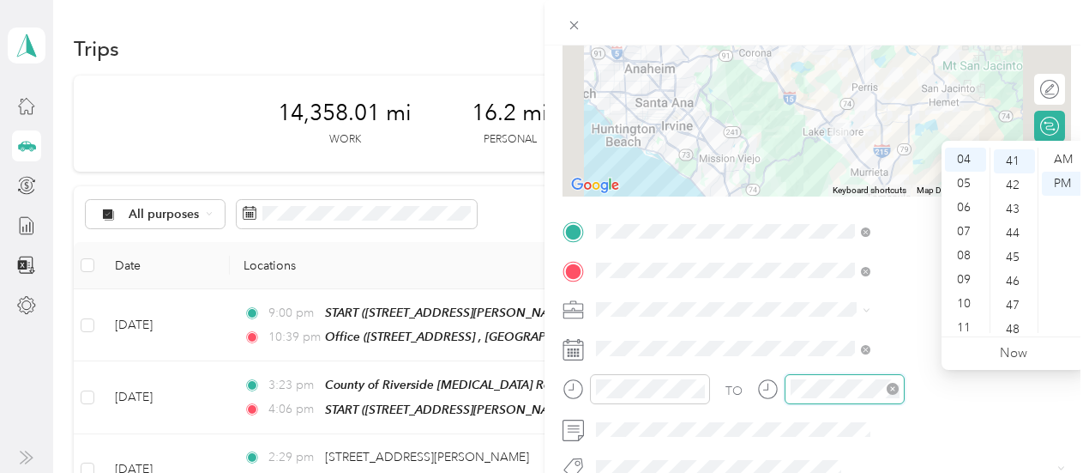
scroll to position [985, 0]
click at [968, 306] on div "10" at bounding box center [965, 304] width 41 height 24
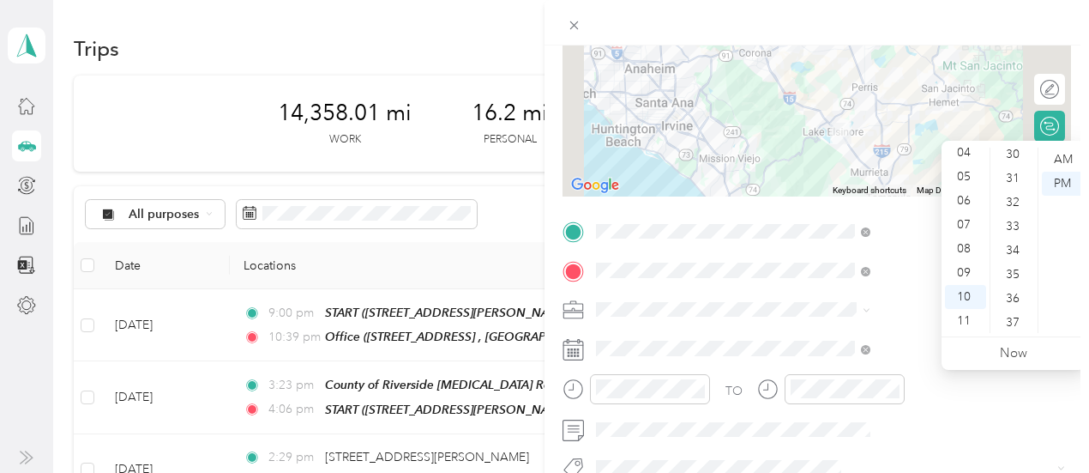
scroll to position [710, 0]
click at [1010, 193] on div "31" at bounding box center [1014, 194] width 41 height 24
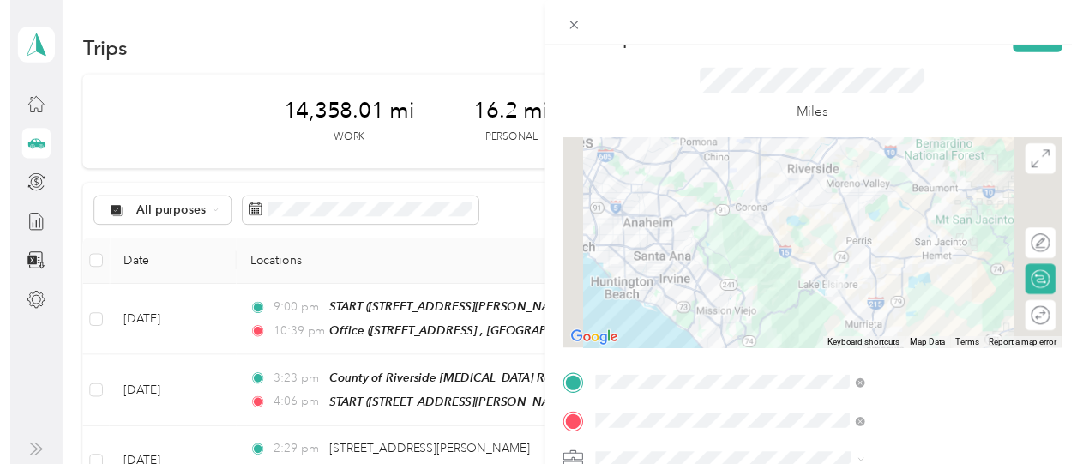
scroll to position [0, 0]
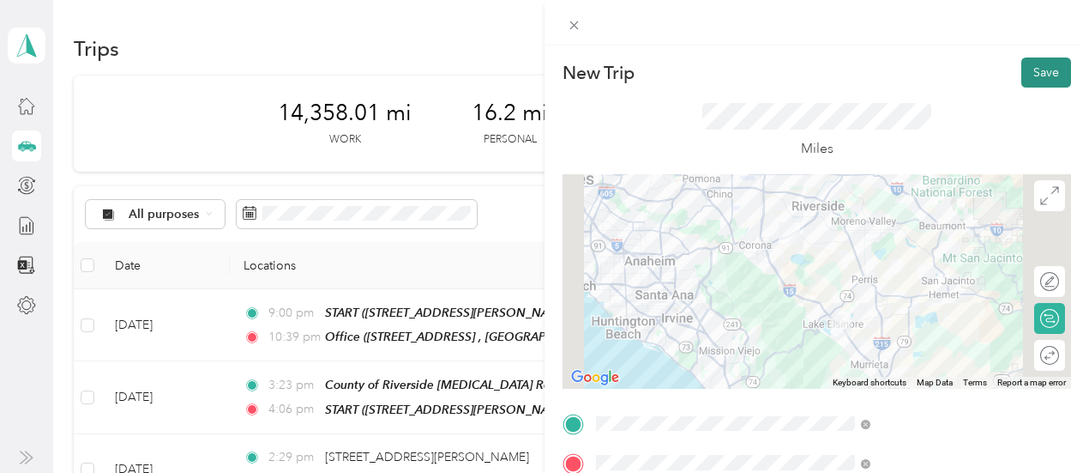
click at [1036, 69] on button "Save" at bounding box center [1047, 72] width 50 height 30
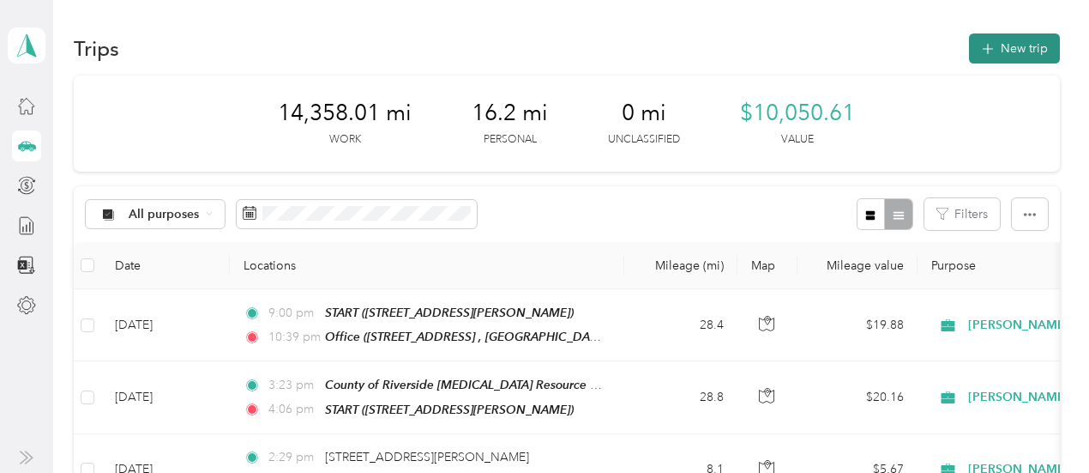
click at [1016, 51] on button "New trip" at bounding box center [1014, 48] width 91 height 30
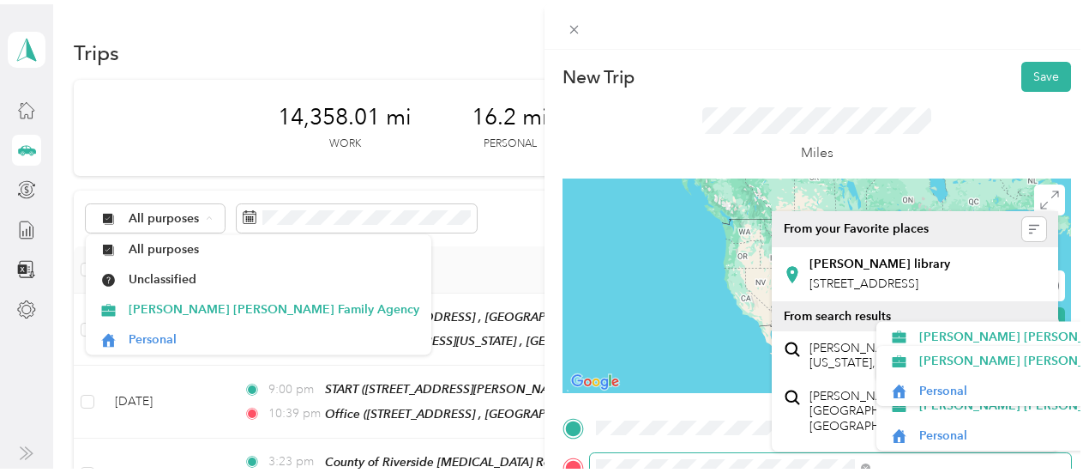
scroll to position [37, 0]
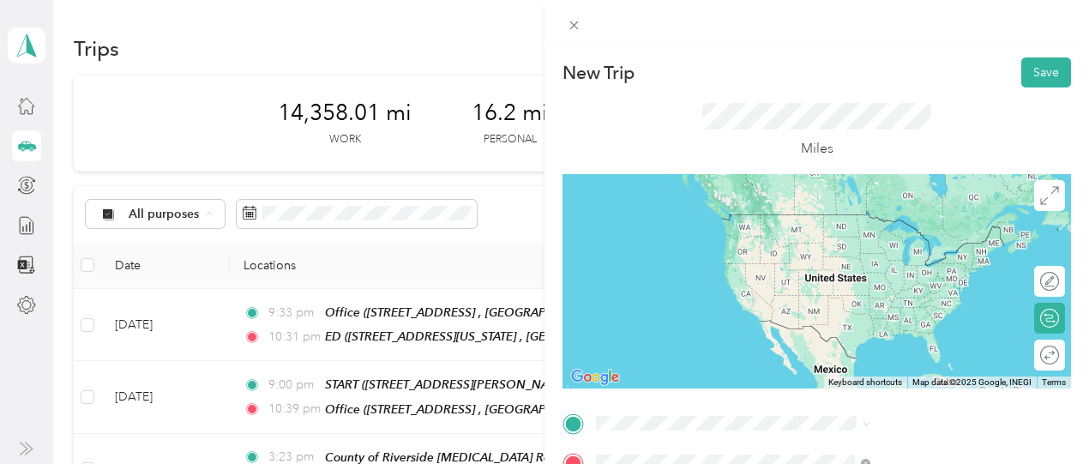
click at [872, 242] on div "Marcy library 6927 Magnolia Ave, 92506, Riverside, CA, United States" at bounding box center [880, 233] width 141 height 36
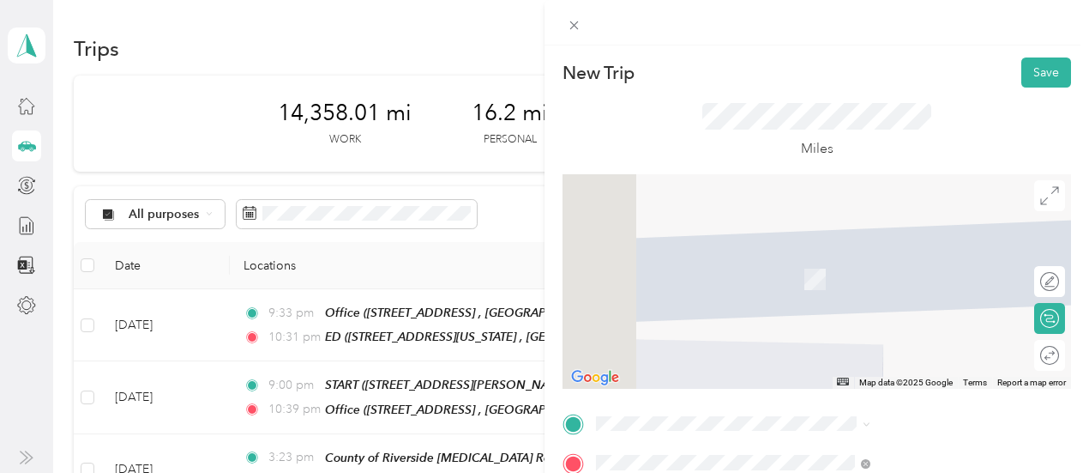
click at [875, 244] on span "3535, Banbury Drive, Riverside, Riverside County, California, 92505, USA , 9250…" at bounding box center [926, 243] width 232 height 33
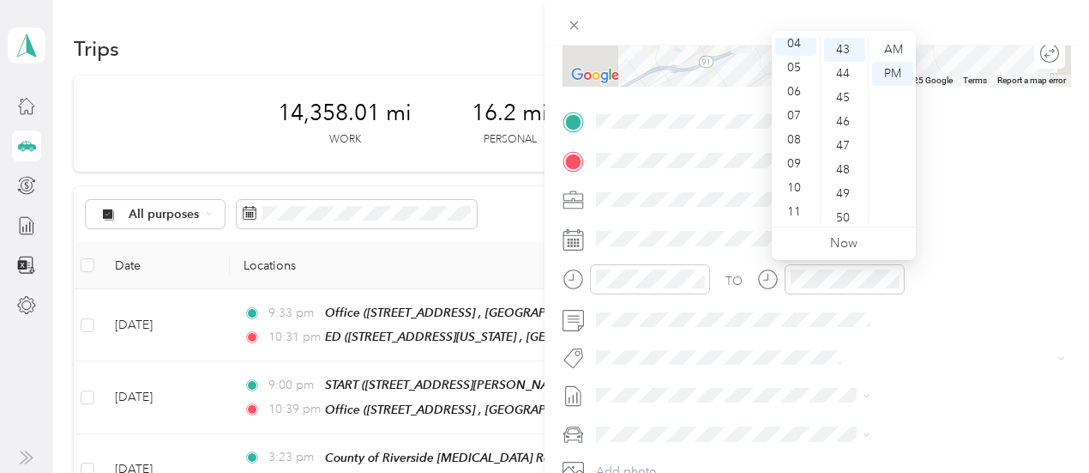
scroll to position [103, 0]
click at [799, 188] on div "10" at bounding box center [795, 187] width 41 height 24
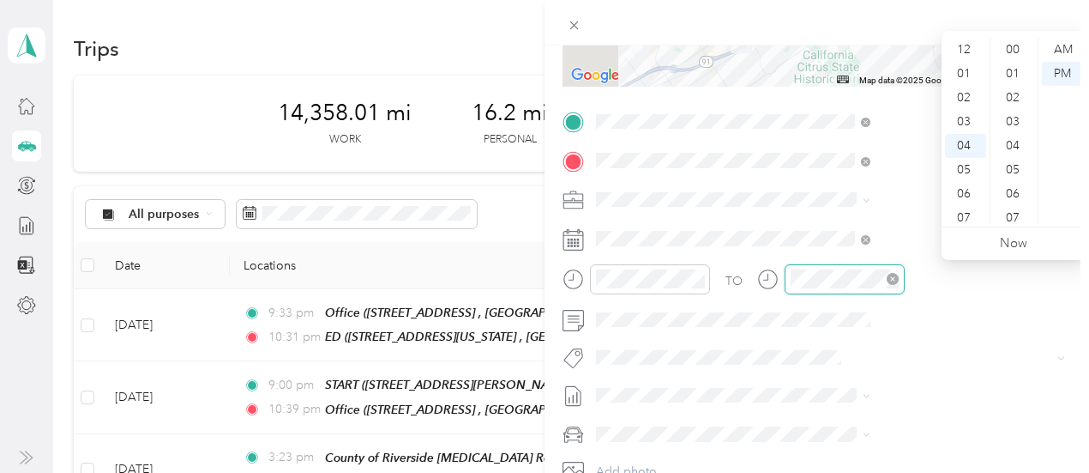
scroll to position [96, 0]
click at [968, 218] on div "11" at bounding box center [965, 218] width 41 height 24
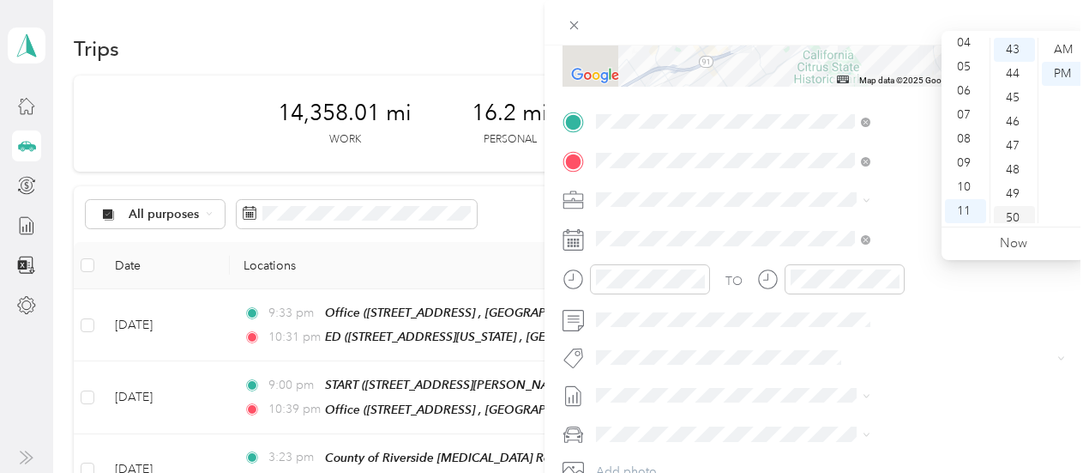
click at [1017, 215] on div "50" at bounding box center [1014, 218] width 41 height 24
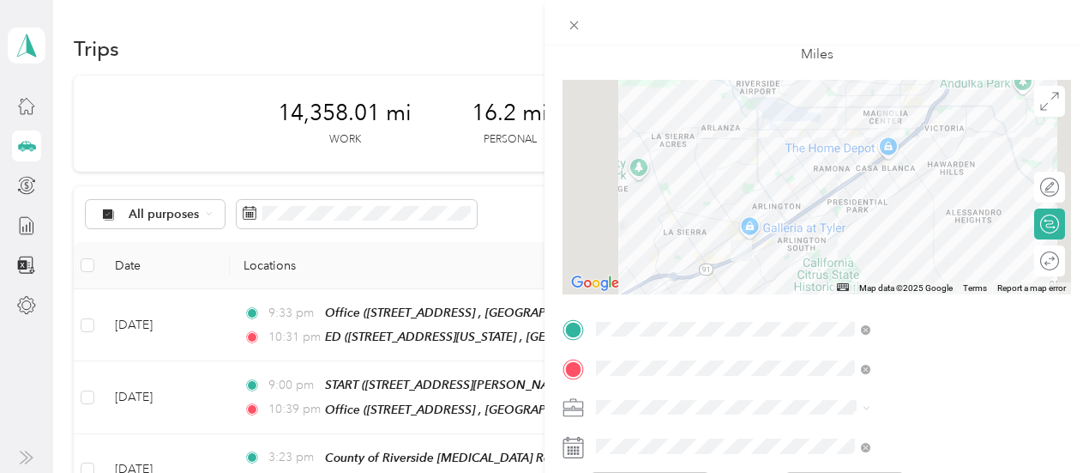
scroll to position [0, 0]
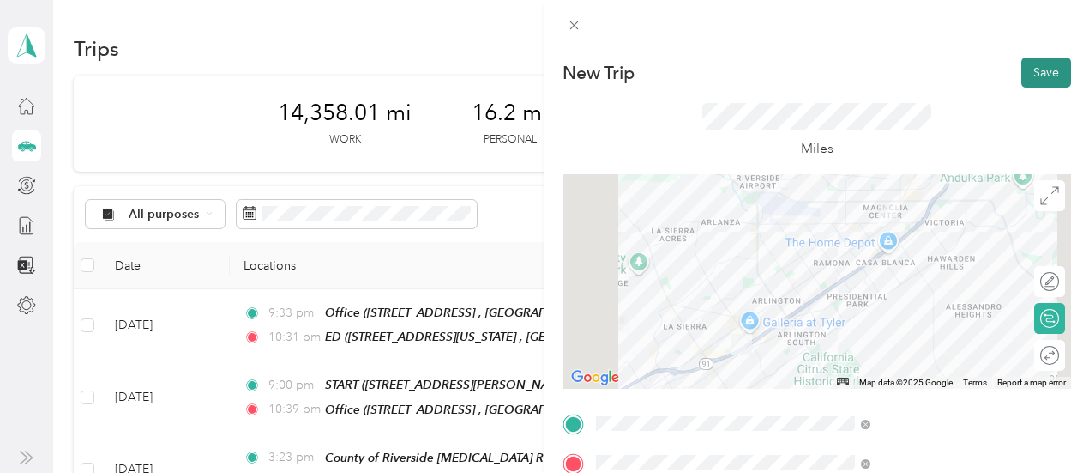
click at [1028, 70] on button "Save" at bounding box center [1047, 72] width 50 height 30
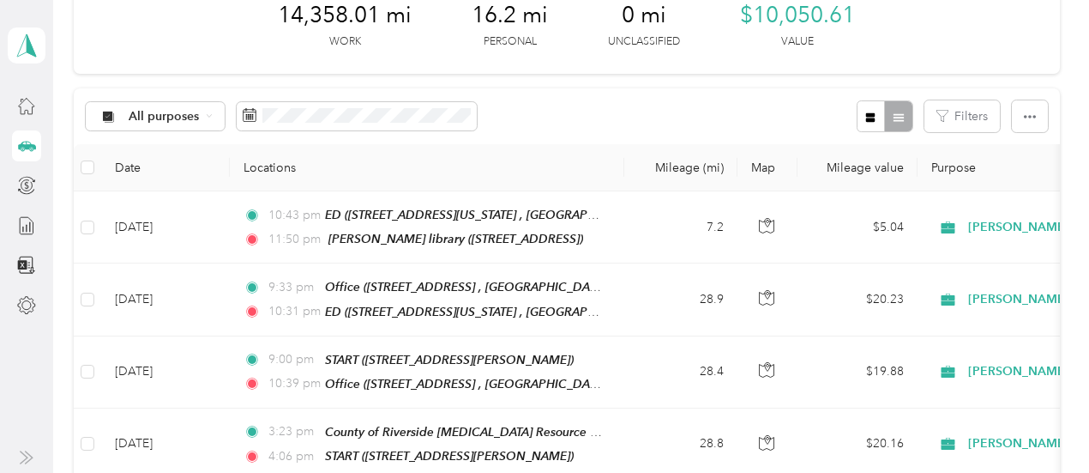
scroll to position [103, 0]
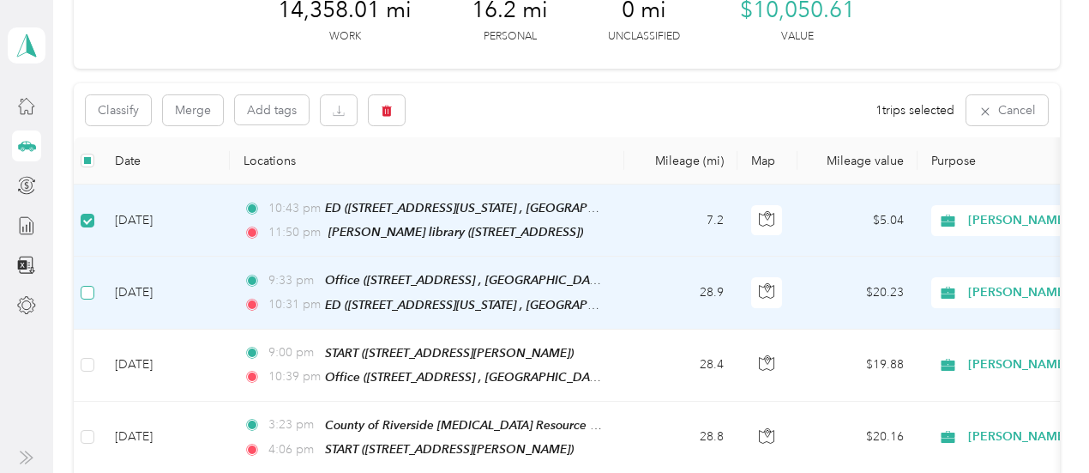
click at [92, 283] on label at bounding box center [88, 292] width 14 height 19
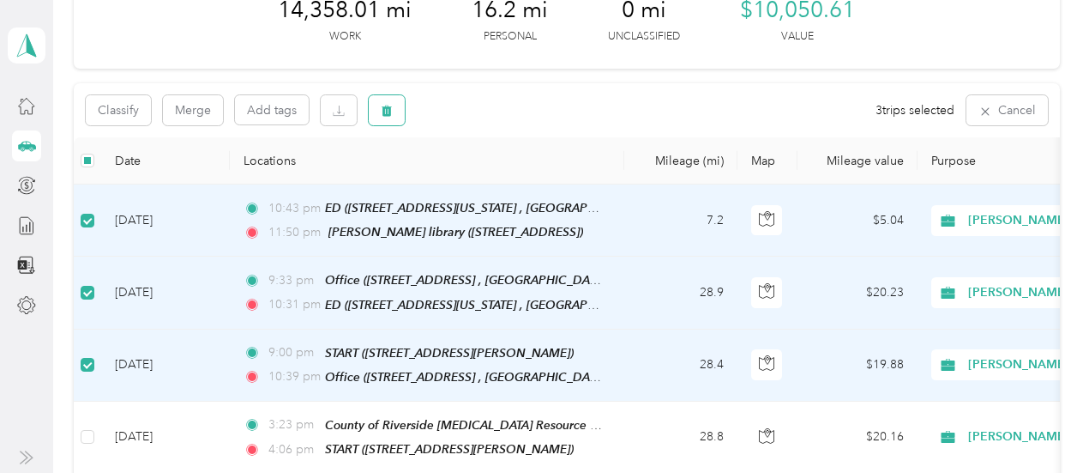
click at [388, 114] on icon "button" at bounding box center [388, 111] width 10 height 11
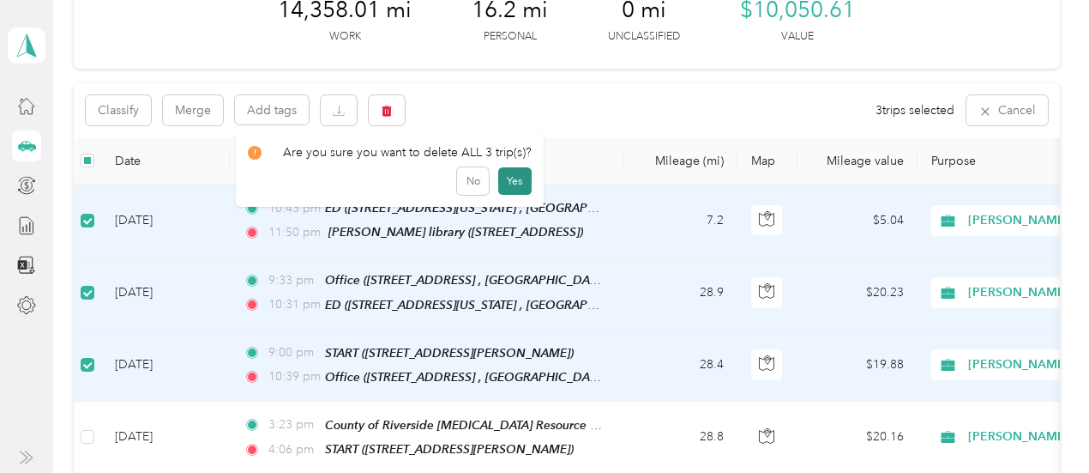
click at [515, 183] on button "Yes" at bounding box center [514, 180] width 33 height 27
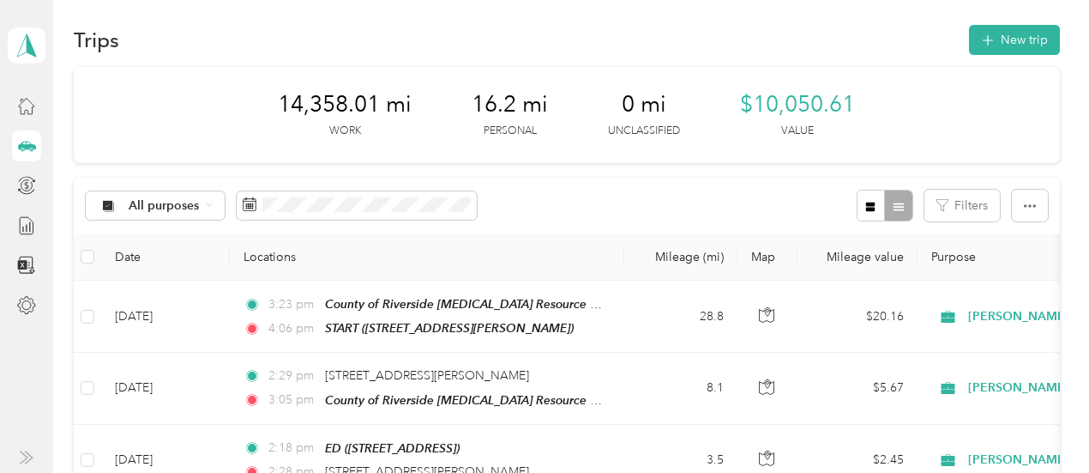
scroll to position [0, 0]
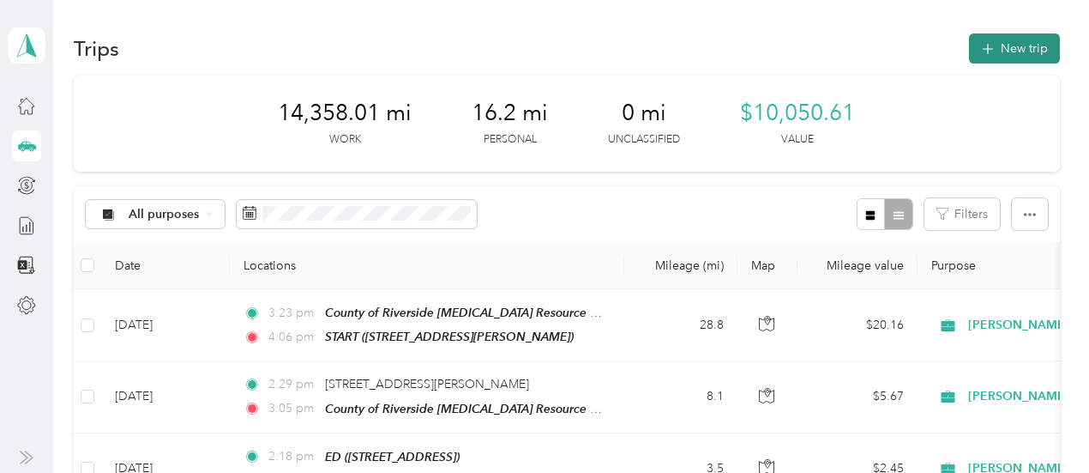
click at [989, 46] on icon "button" at bounding box center [988, 49] width 20 height 20
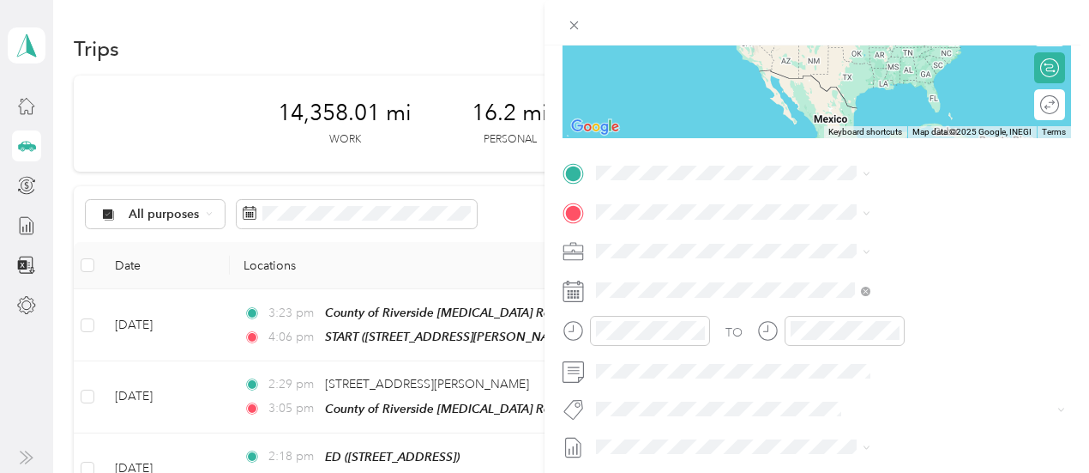
scroll to position [249, 0]
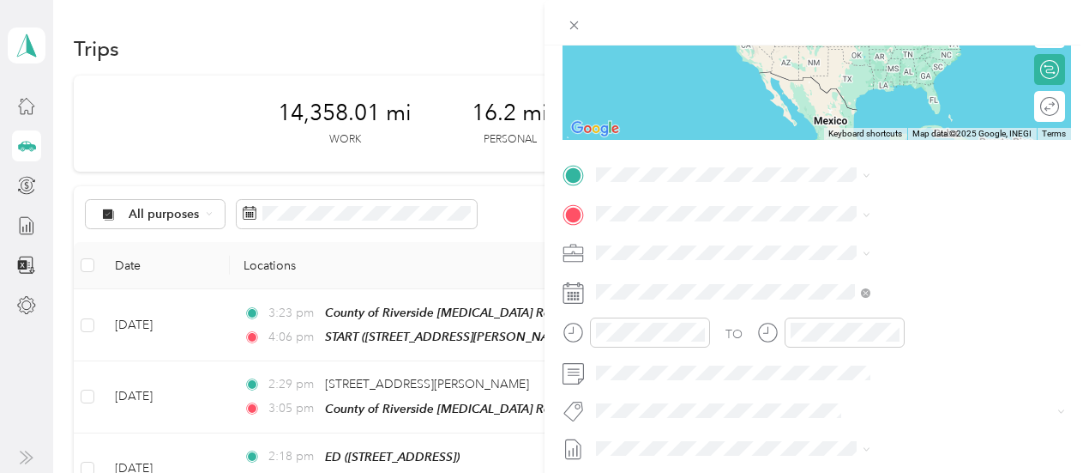
click at [584, 288] on icon at bounding box center [574, 288] width 21 height 0
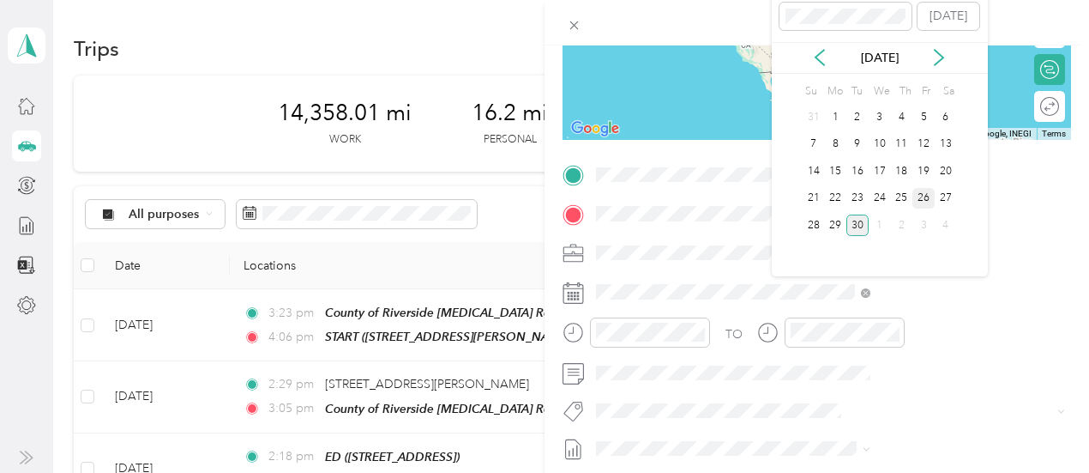
click at [926, 200] on div "26" at bounding box center [924, 198] width 22 height 21
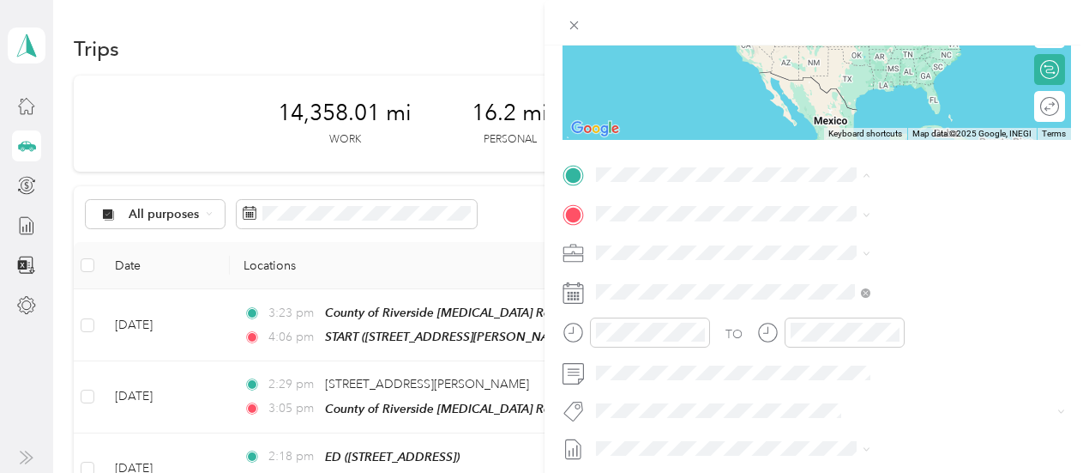
click at [847, 377] on span "262 Quandt Ranch Rd, San Jacinto, CA, United States , 92583, San Jacinto, CA, U…" at bounding box center [912, 369] width 204 height 15
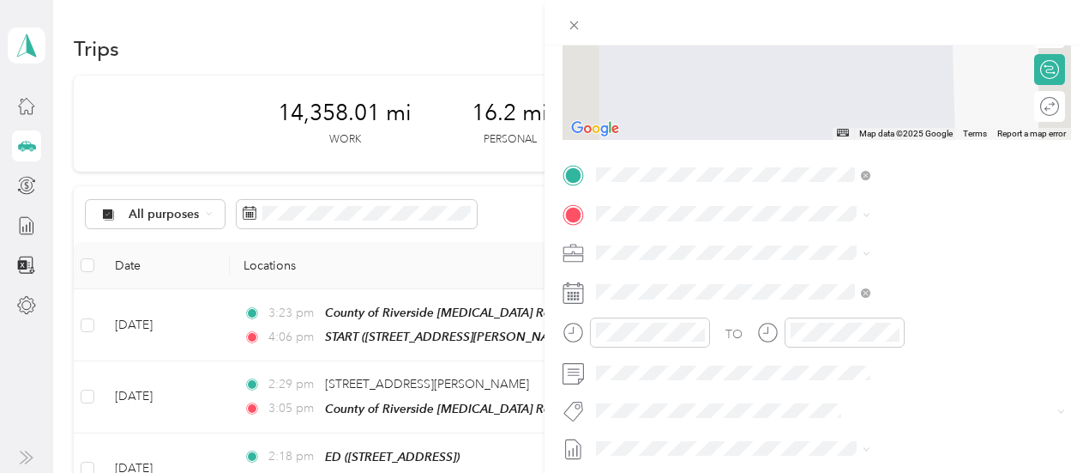
click at [896, 308] on div "Office 31772 Casino Dr, Lake Elsinore, CA, United States , 92530, Lake Elsinore…" at bounding box center [928, 308] width 236 height 90
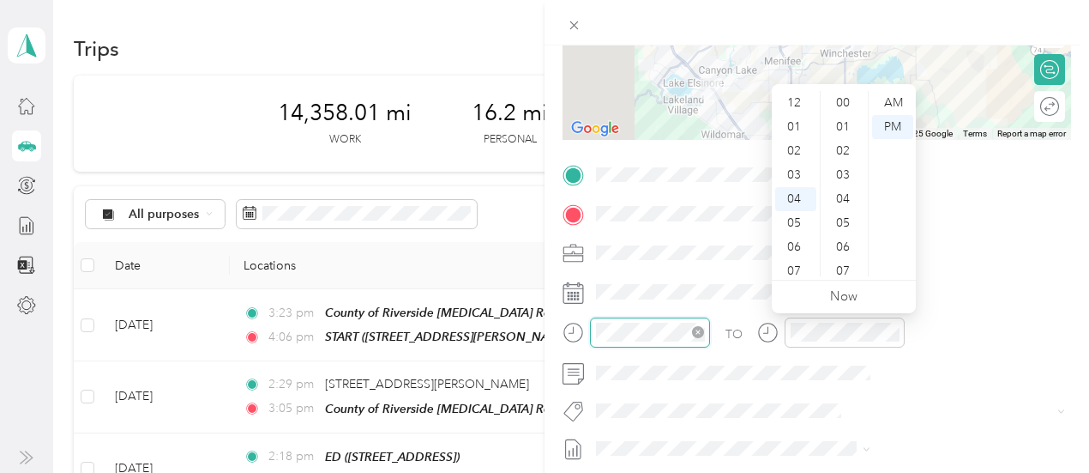
scroll to position [1081, 0]
click at [796, 201] on div "08" at bounding box center [795, 199] width 41 height 24
click at [842, 104] on div "00" at bounding box center [844, 103] width 41 height 24
click at [894, 106] on div "AM" at bounding box center [892, 103] width 41 height 24
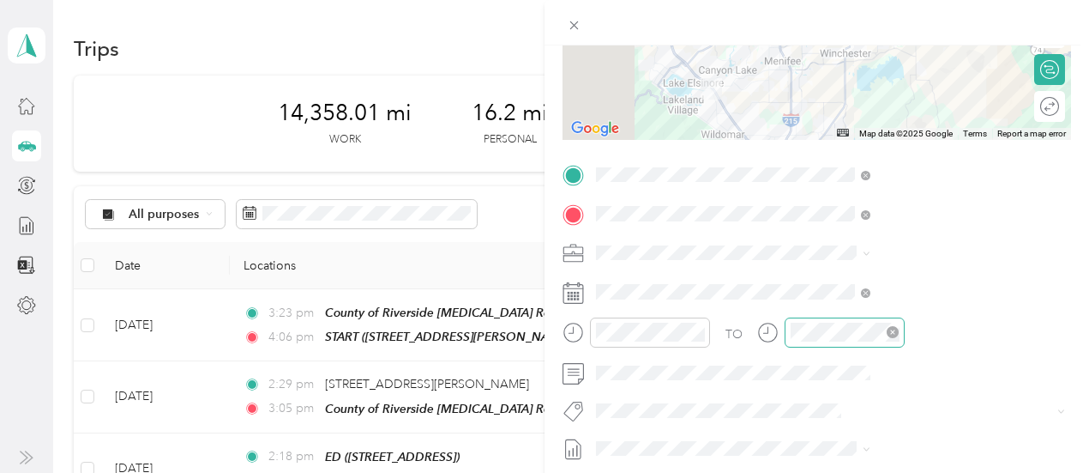
click at [905, 341] on div at bounding box center [845, 332] width 120 height 30
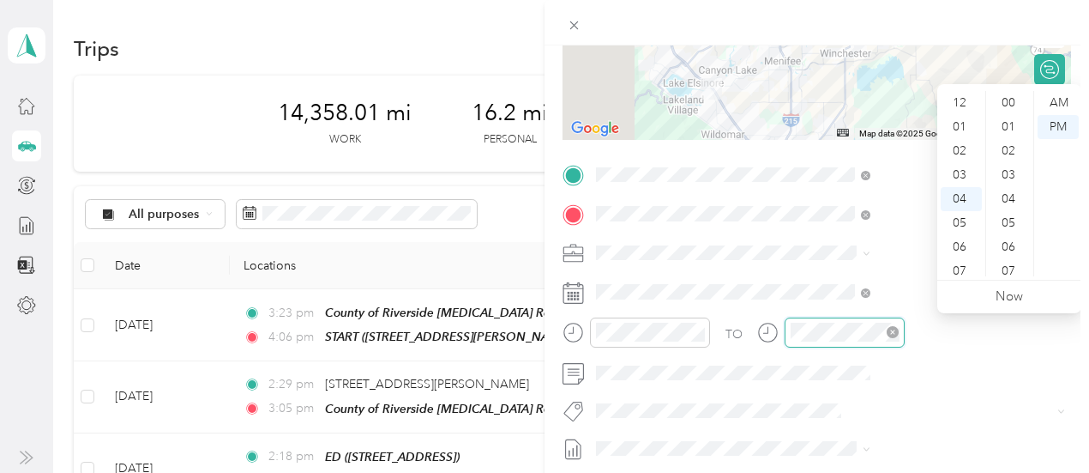
scroll to position [1081, 0]
click at [966, 223] on div "09" at bounding box center [961, 223] width 41 height 24
click at [1010, 101] on div "00" at bounding box center [1010, 103] width 41 height 24
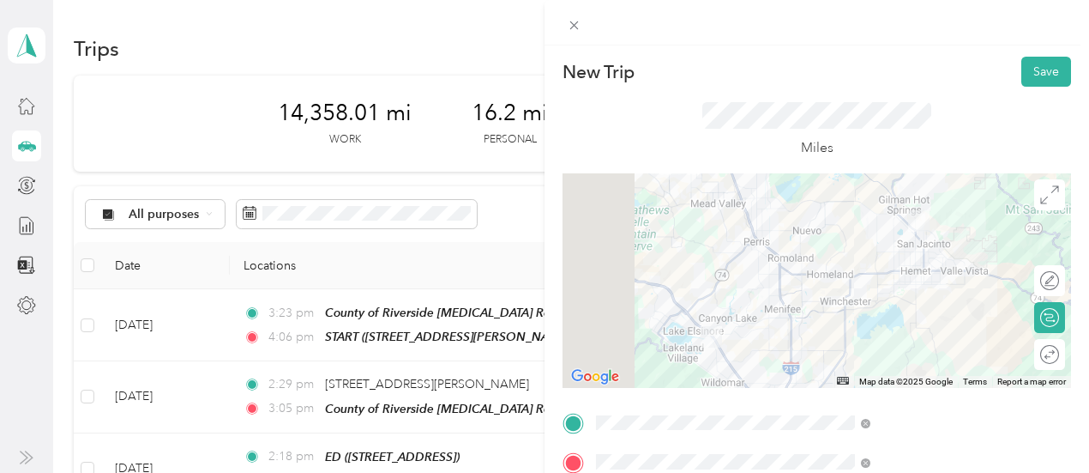
scroll to position [0, 3]
click at [1022, 74] on button "Save" at bounding box center [1047, 72] width 50 height 30
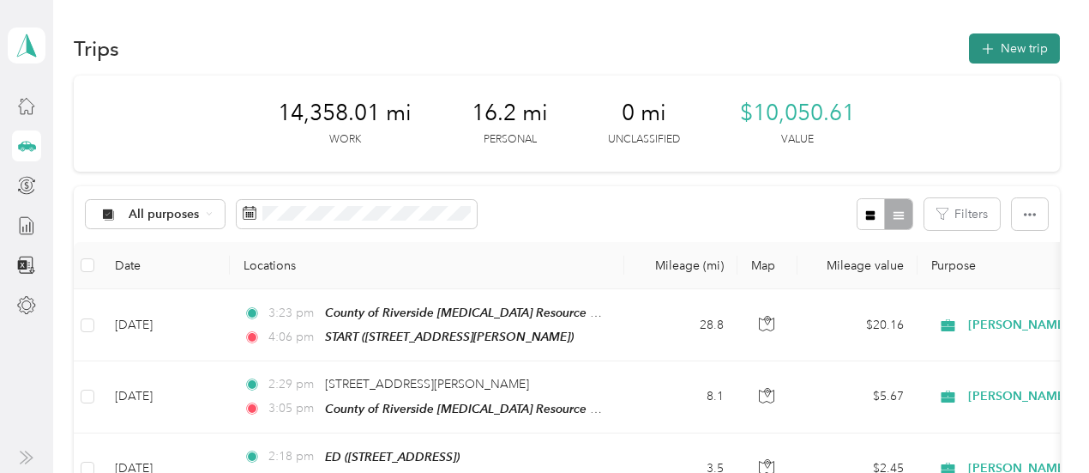
click at [997, 55] on button "New trip" at bounding box center [1014, 48] width 91 height 30
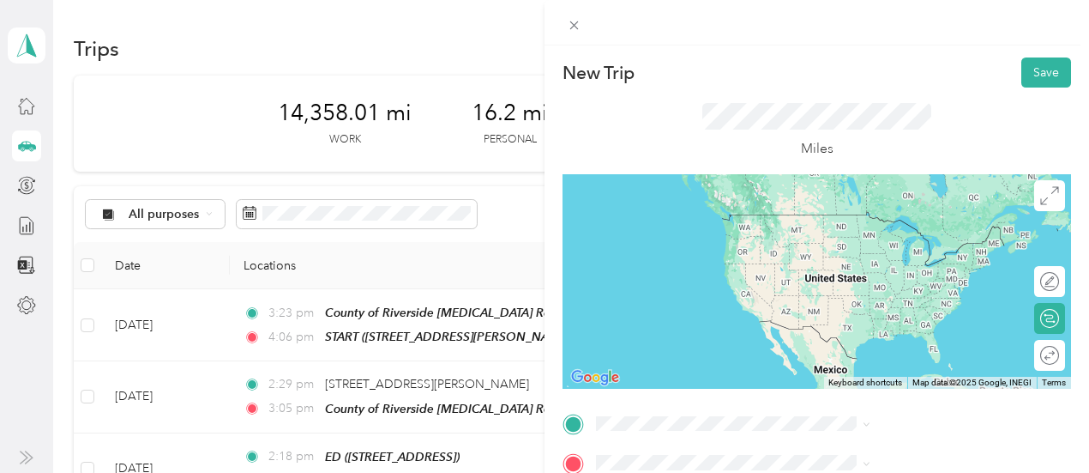
click at [868, 262] on span "31772 Casino Dr, Lake Elsinore, CA, United States , 92530, Lake Elsinore, CA, U…" at bounding box center [888, 257] width 157 height 69
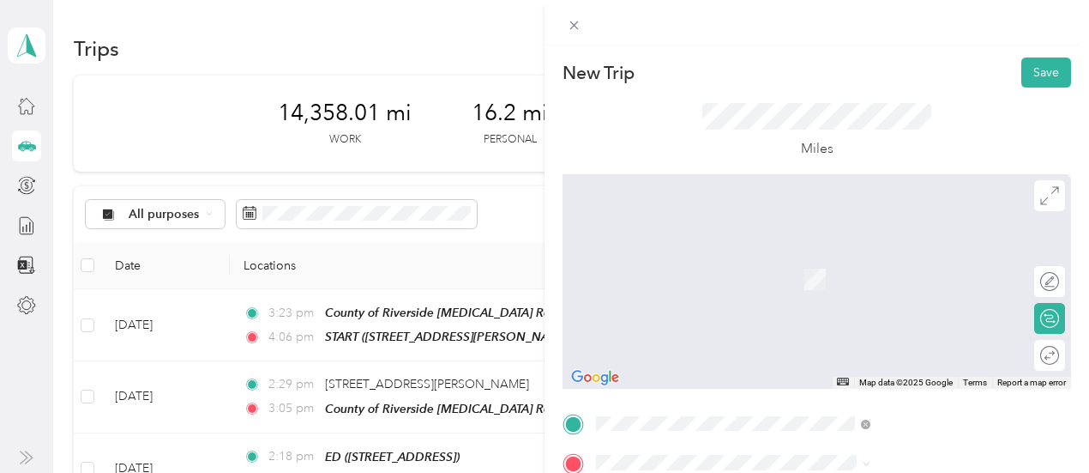
click at [871, 295] on span "3535, Banbury Drive, Riverside, Riverside County, California, 92505, USA , 9250…" at bounding box center [926, 278] width 232 height 33
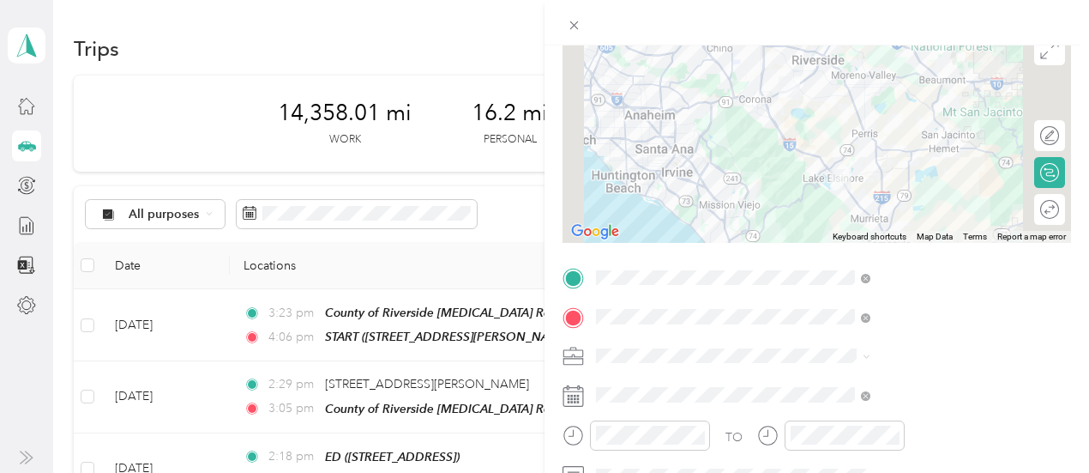
scroll to position [164, 0]
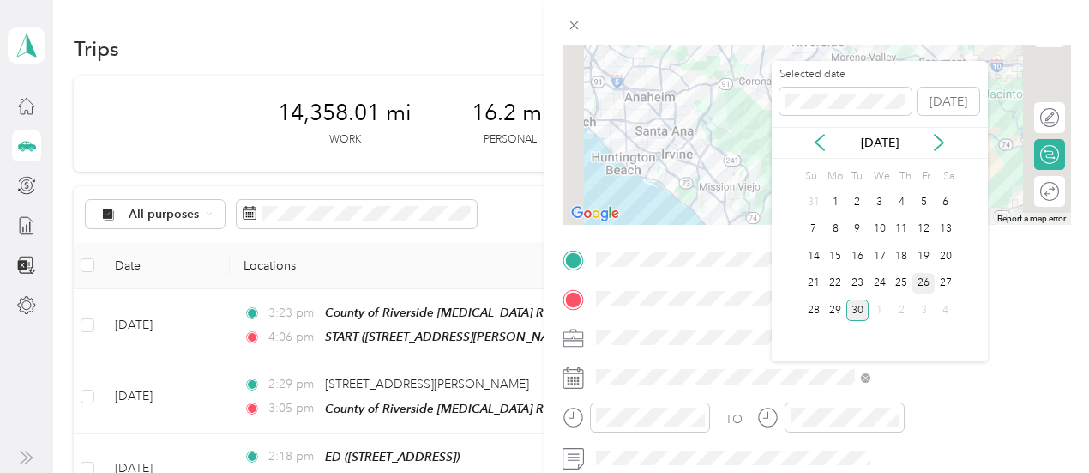
click at [924, 282] on div "26" at bounding box center [924, 283] width 22 height 21
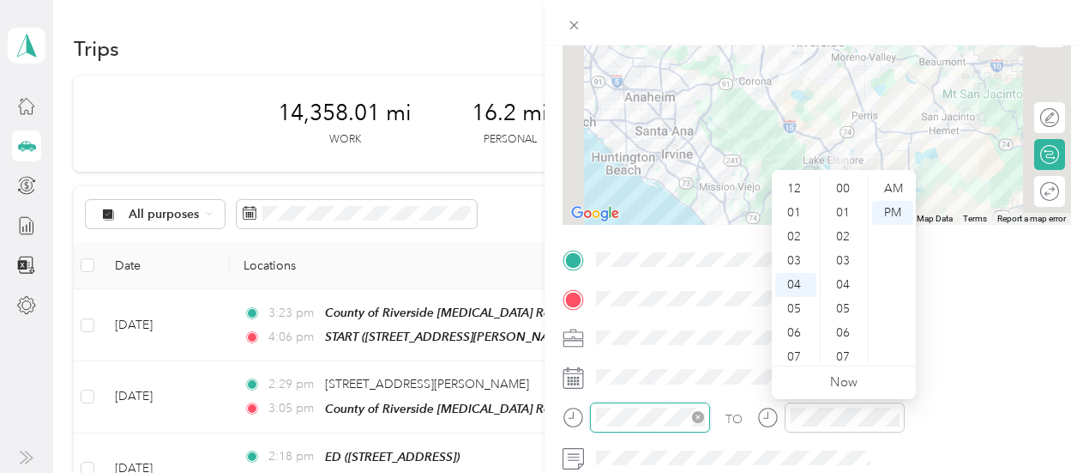
scroll to position [1105, 0]
click at [794, 308] on div "09" at bounding box center [795, 309] width 41 height 24
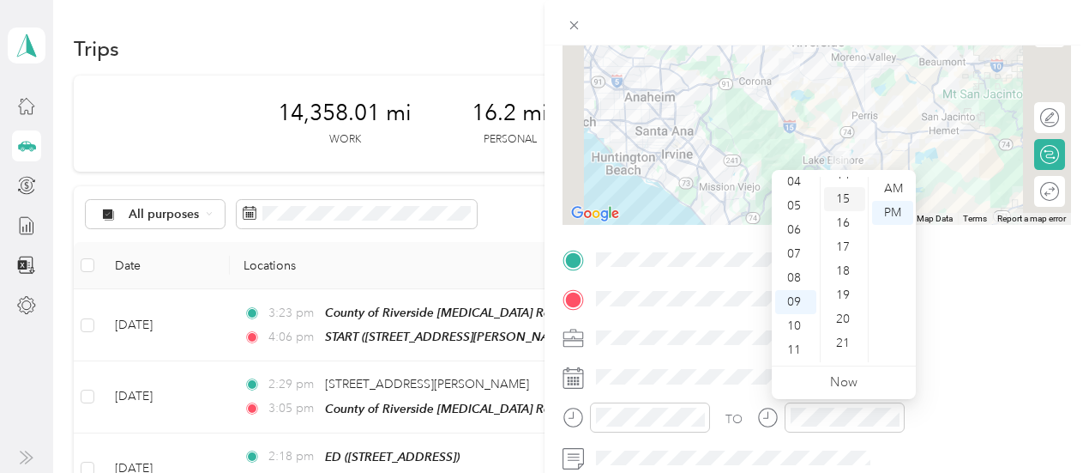
click at [843, 199] on div "15" at bounding box center [844, 199] width 41 height 24
click at [896, 191] on div "AM" at bounding box center [892, 189] width 41 height 24
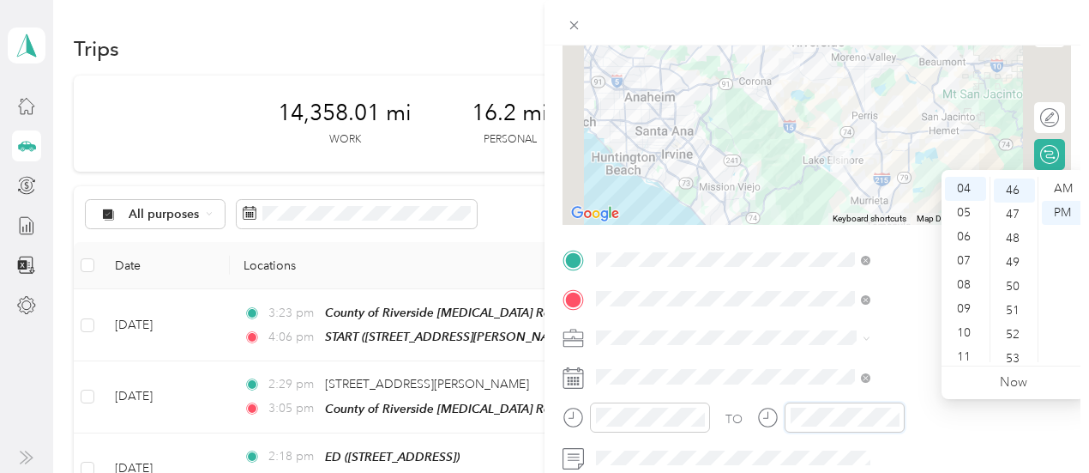
scroll to position [1105, 0]
click at [968, 335] on div "10" at bounding box center [965, 333] width 41 height 24
click at [1014, 234] on div "15" at bounding box center [1014, 233] width 41 height 24
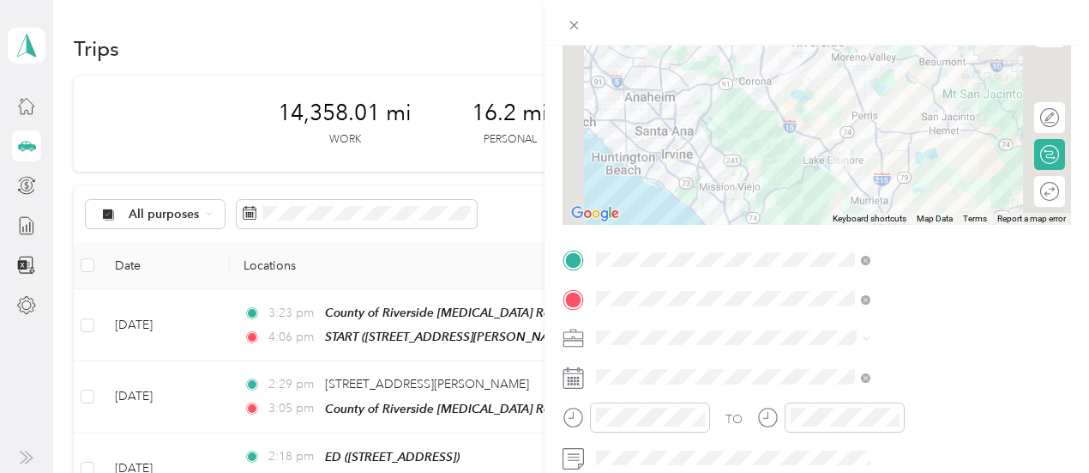
click at [694, 42] on div "New Trip Save This trip cannot be edited because it is either under review, app…" at bounding box center [544, 236] width 1089 height 473
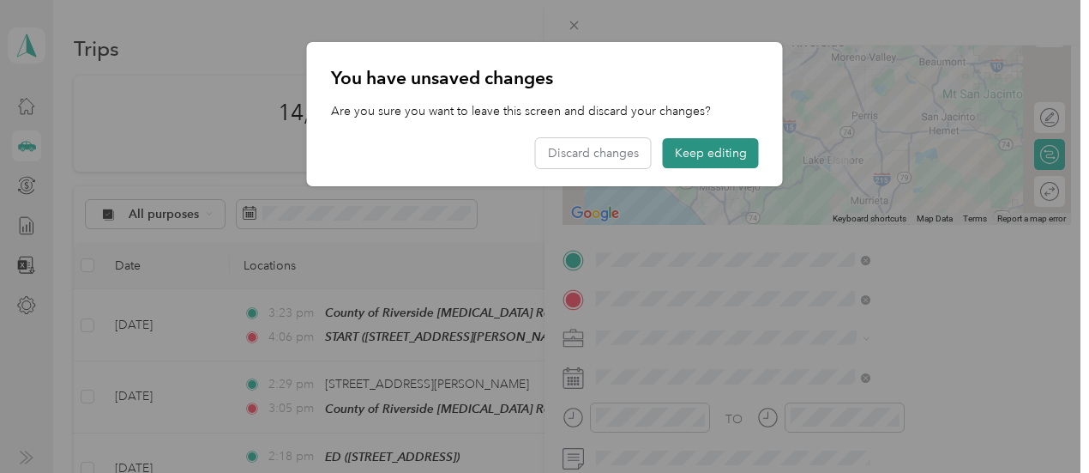
click at [714, 153] on button "Keep editing" at bounding box center [711, 153] width 96 height 30
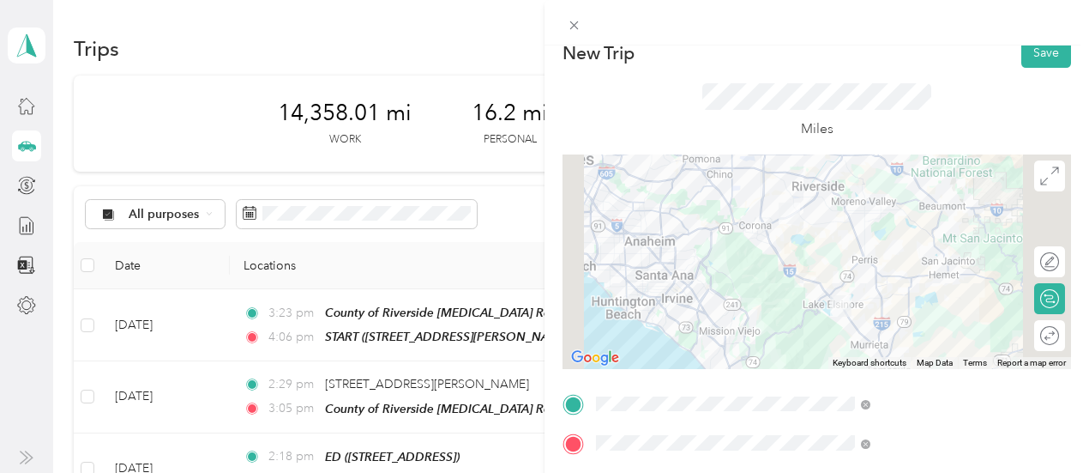
scroll to position [0, 0]
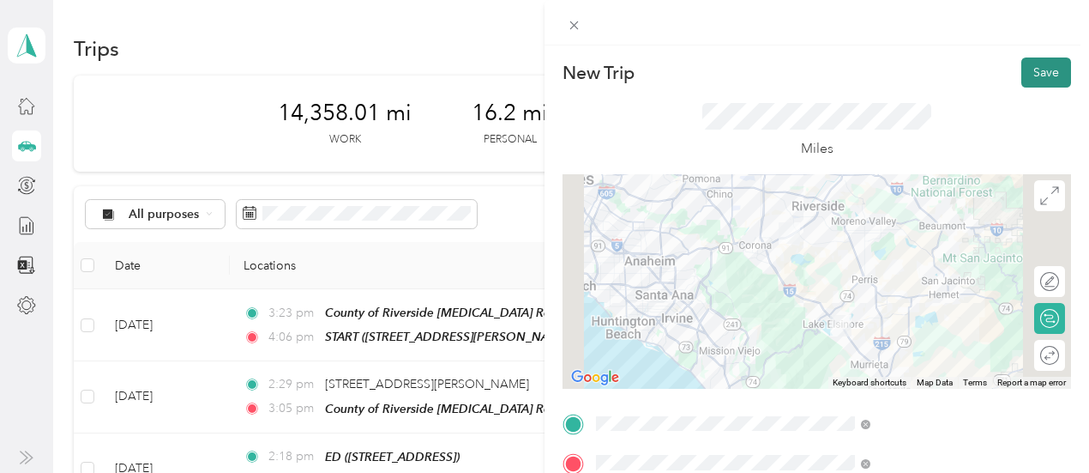
click at [1036, 74] on button "Save" at bounding box center [1047, 72] width 50 height 30
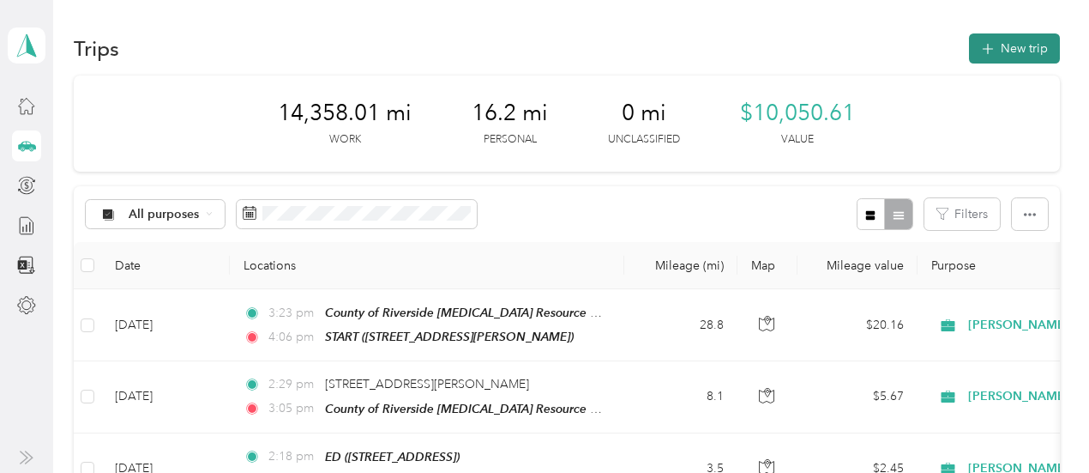
click at [1011, 45] on button "New trip" at bounding box center [1014, 48] width 91 height 30
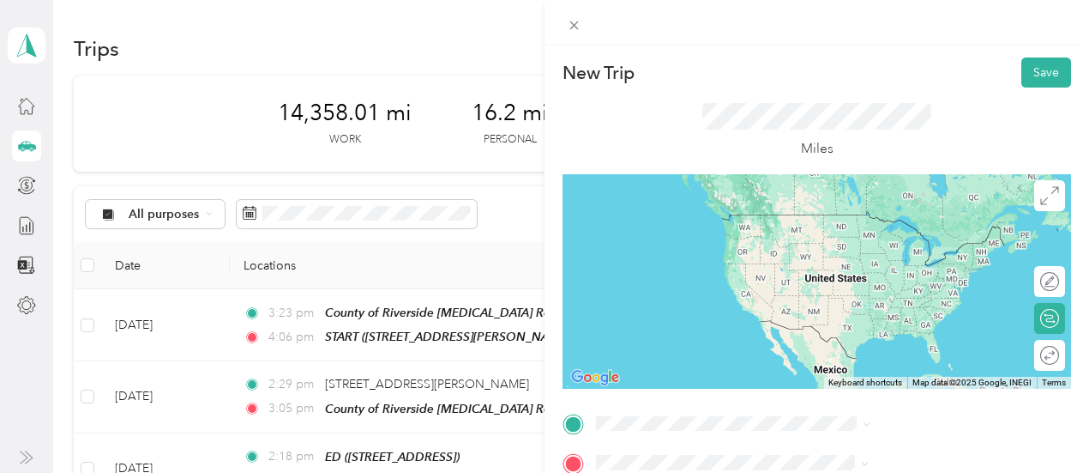
click at [896, 288] on div "Marcy library 6927 Magnolia Ave, 92506, Riverside, CA, United States" at bounding box center [880, 270] width 141 height 36
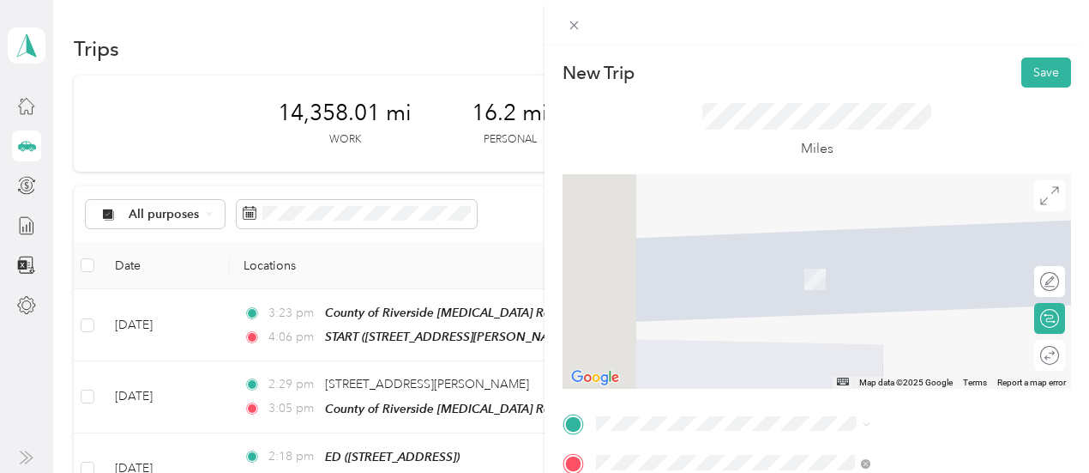
click at [908, 253] on span "3535, Banbury Drive, Riverside, Riverside County, California, 92505, USA , 9250…" at bounding box center [926, 242] width 232 height 33
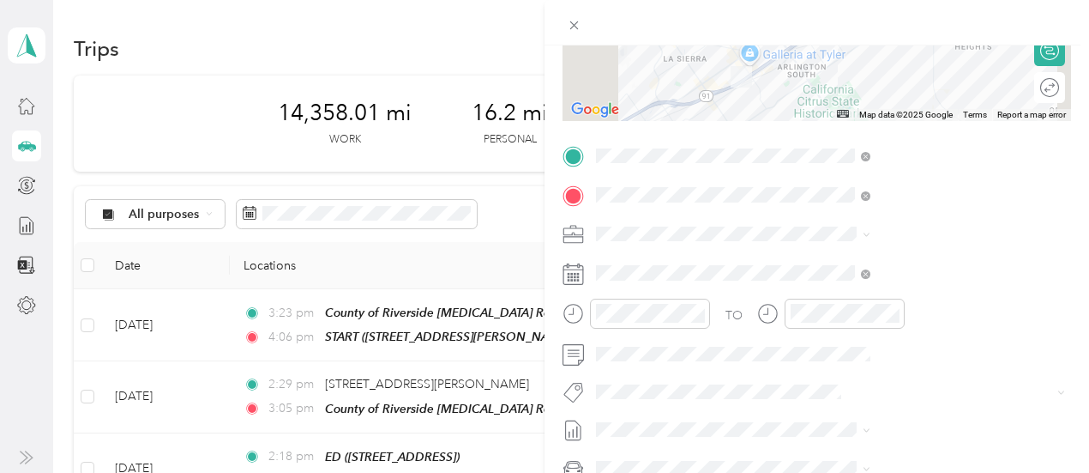
scroll to position [280, 0]
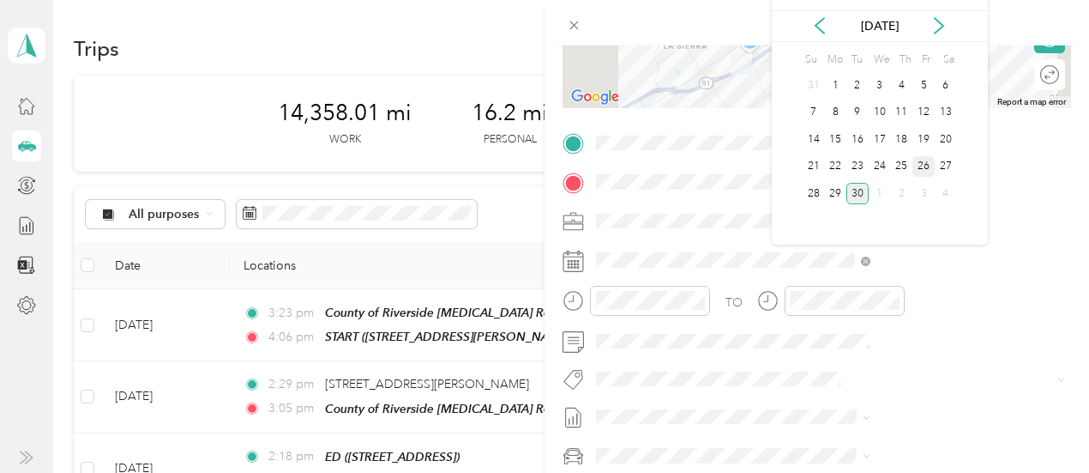
click at [927, 166] on div "26" at bounding box center [924, 166] width 22 height 21
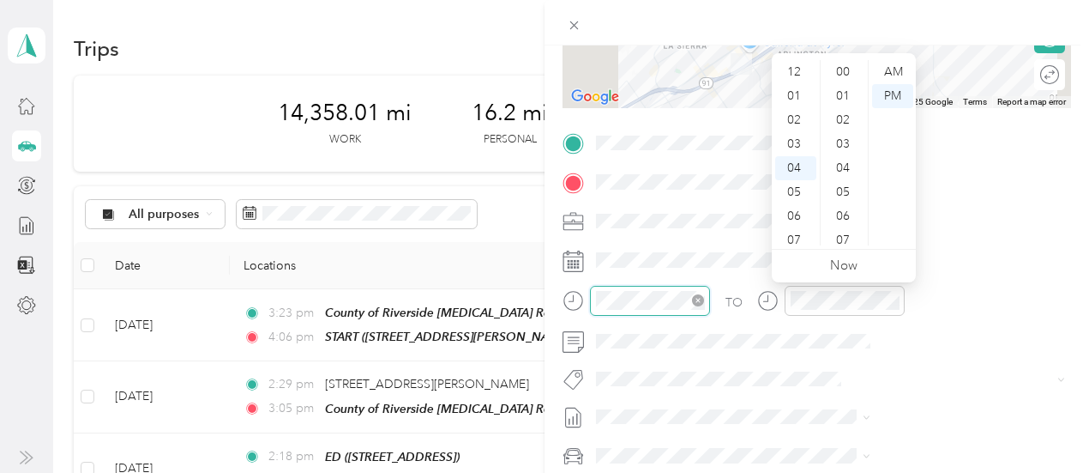
scroll to position [1153, 0]
click at [793, 238] on div "11" at bounding box center [795, 240] width 41 height 24
click at [842, 243] on div "55" at bounding box center [844, 240] width 41 height 24
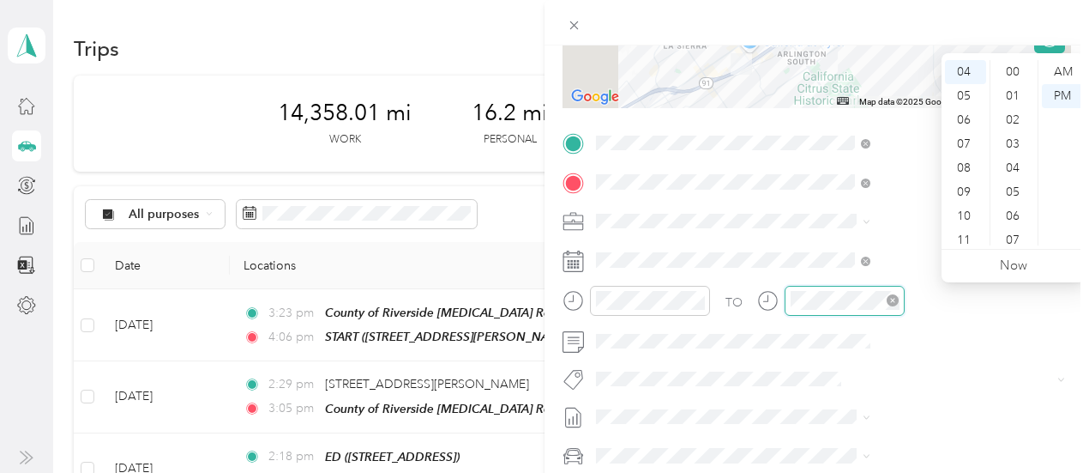
scroll to position [1153, 0]
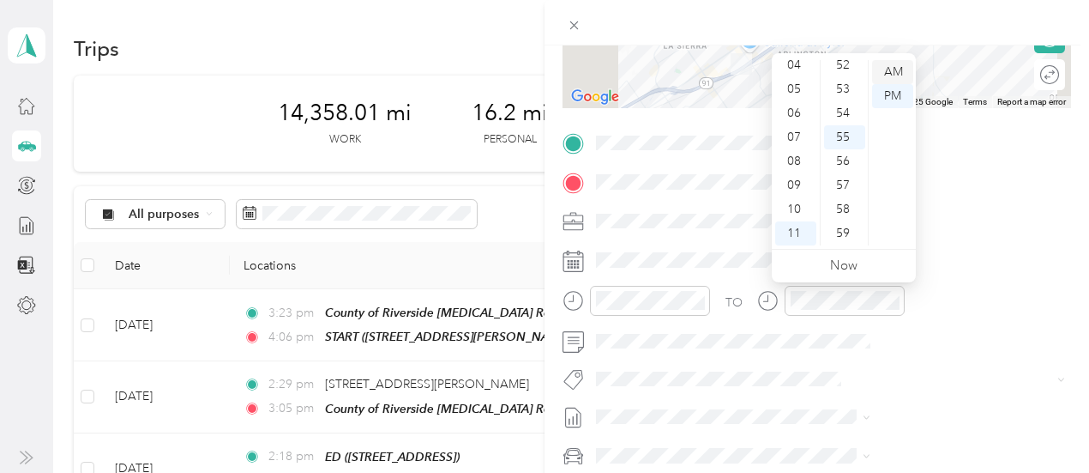
click at [899, 68] on div "AM" at bounding box center [892, 72] width 41 height 24
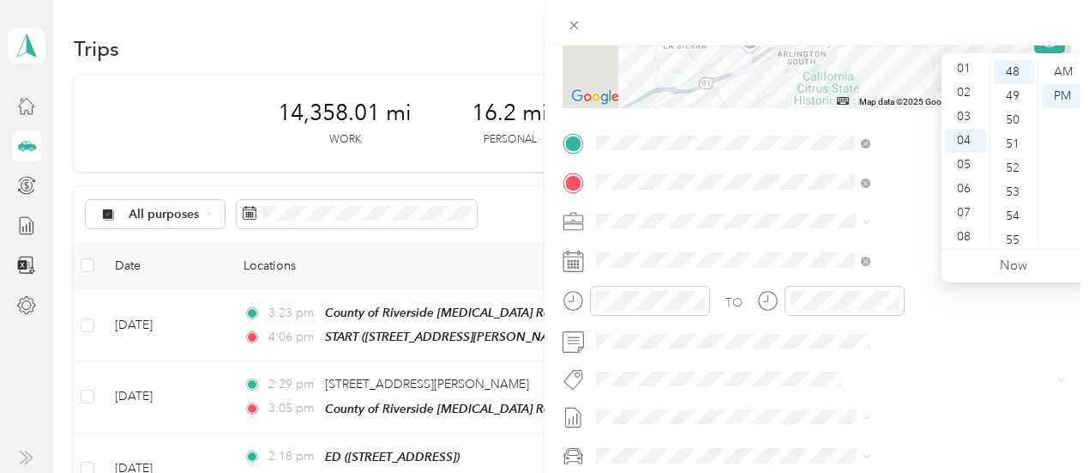
scroll to position [0, 0]
click at [961, 93] on div "01" at bounding box center [965, 96] width 41 height 24
click at [1014, 99] on div "03" at bounding box center [1014, 99] width 41 height 24
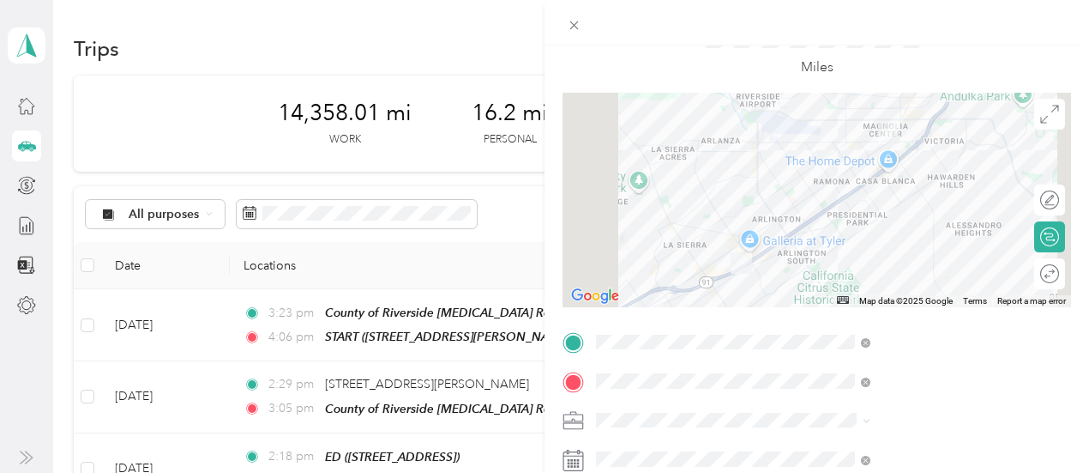
scroll to position [0, 0]
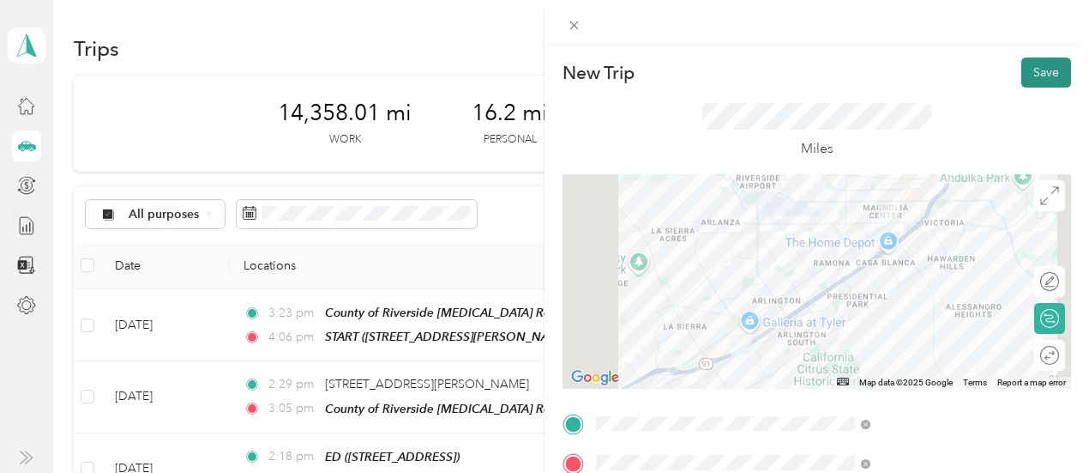
click at [1036, 74] on button "Save" at bounding box center [1047, 72] width 50 height 30
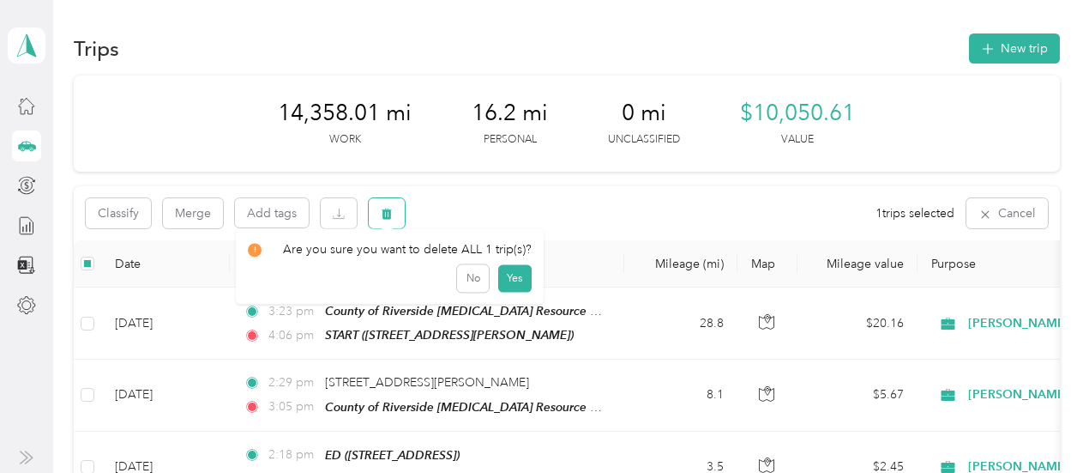
click at [390, 219] on icon "button" at bounding box center [388, 213] width 10 height 11
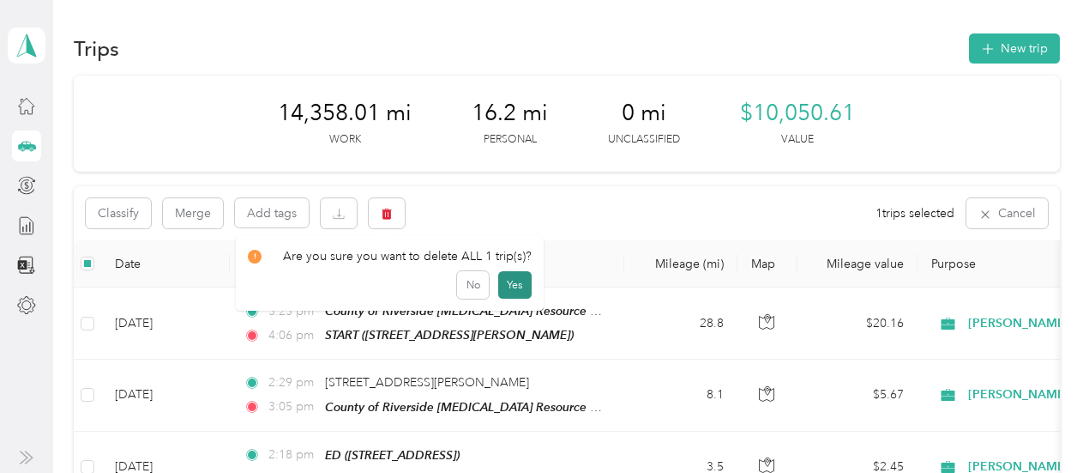
click at [513, 285] on button "Yes" at bounding box center [514, 284] width 33 height 27
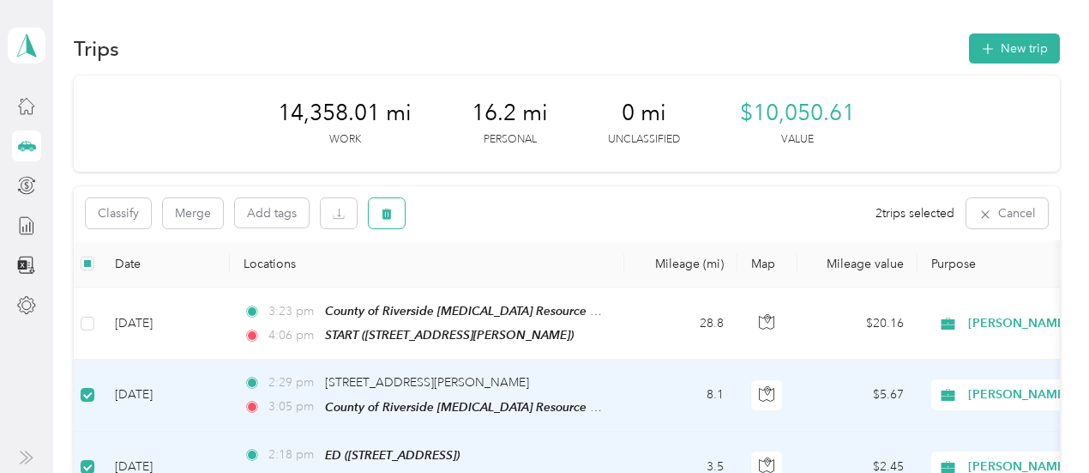
click at [393, 210] on icon "button" at bounding box center [387, 214] width 12 height 12
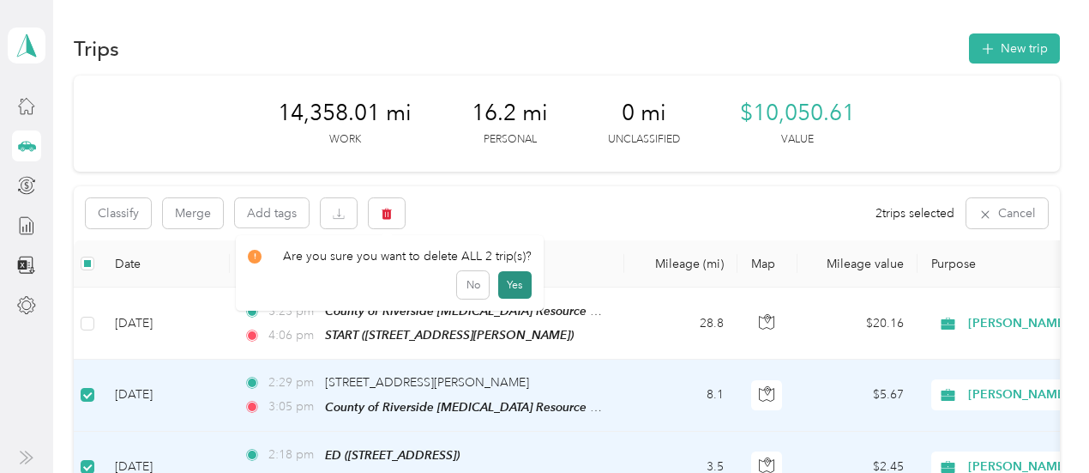
click at [516, 283] on button "Yes" at bounding box center [514, 284] width 33 height 27
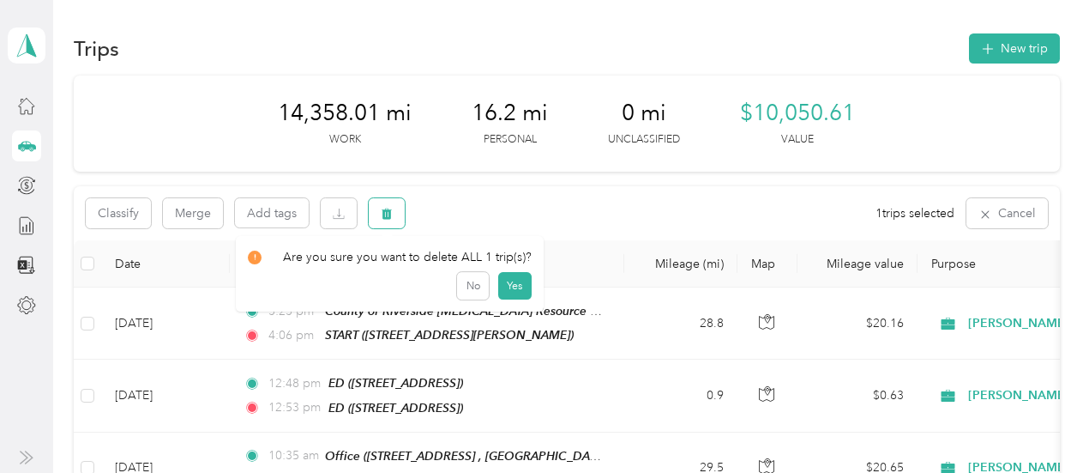
click at [391, 210] on icon "button" at bounding box center [388, 213] width 10 height 11
click at [514, 280] on button "Yes" at bounding box center [514, 284] width 33 height 27
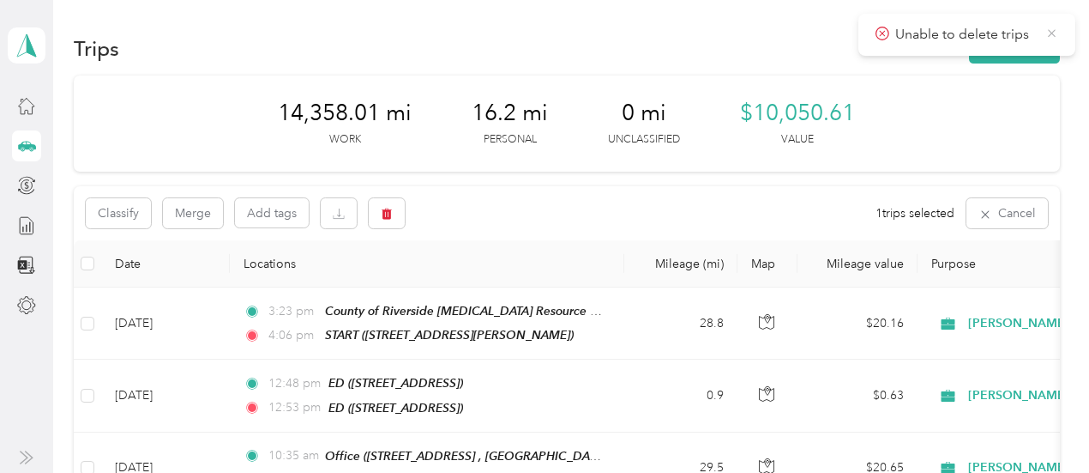
click at [1051, 33] on icon at bounding box center [1052, 33] width 8 height 8
click at [1004, 51] on button "New trip" at bounding box center [1014, 48] width 91 height 30
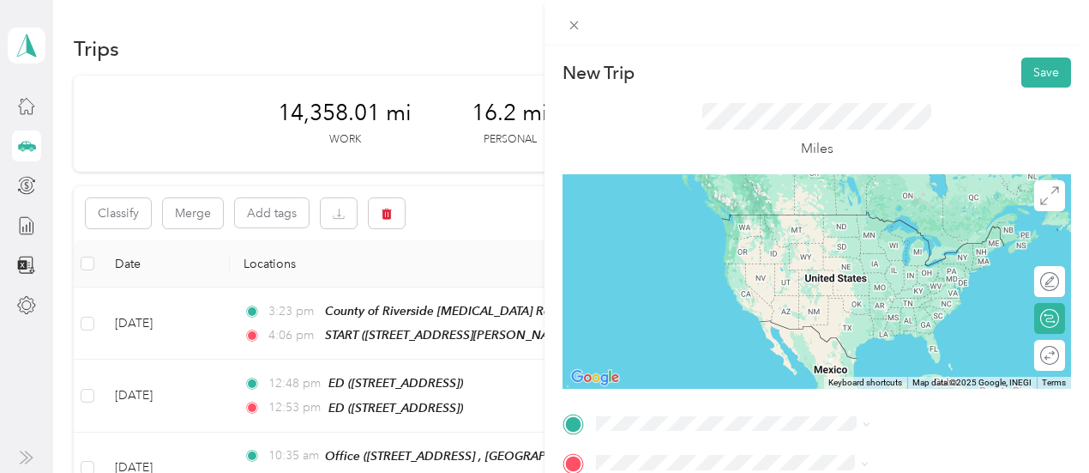
click at [940, 275] on div "County of Riverside Peer Support Resource Center 2085 Rustin Ave, Riverside, CA…" at bounding box center [928, 277] width 236 height 51
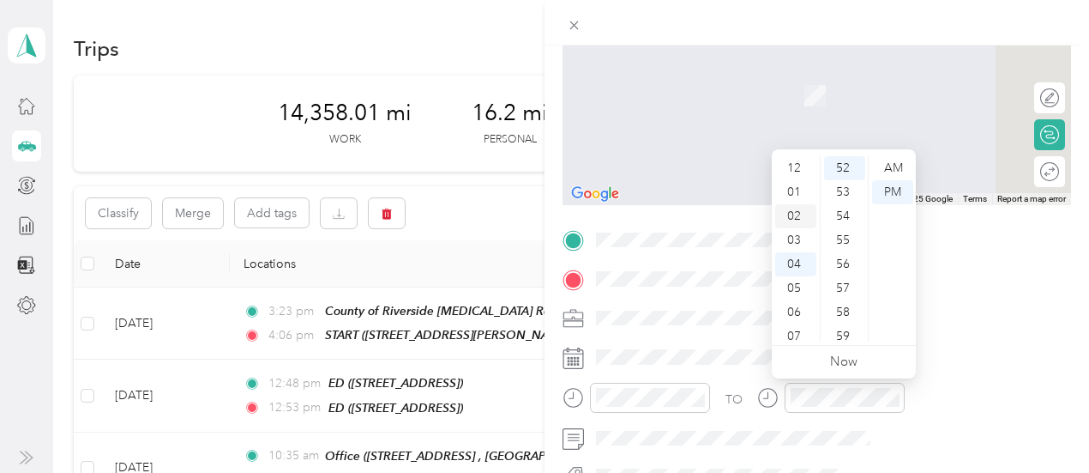
click at [796, 214] on div "02" at bounding box center [795, 216] width 41 height 24
click at [844, 191] on div "37" at bounding box center [844, 197] width 41 height 24
click at [847, 239] on div "32" at bounding box center [844, 242] width 41 height 24
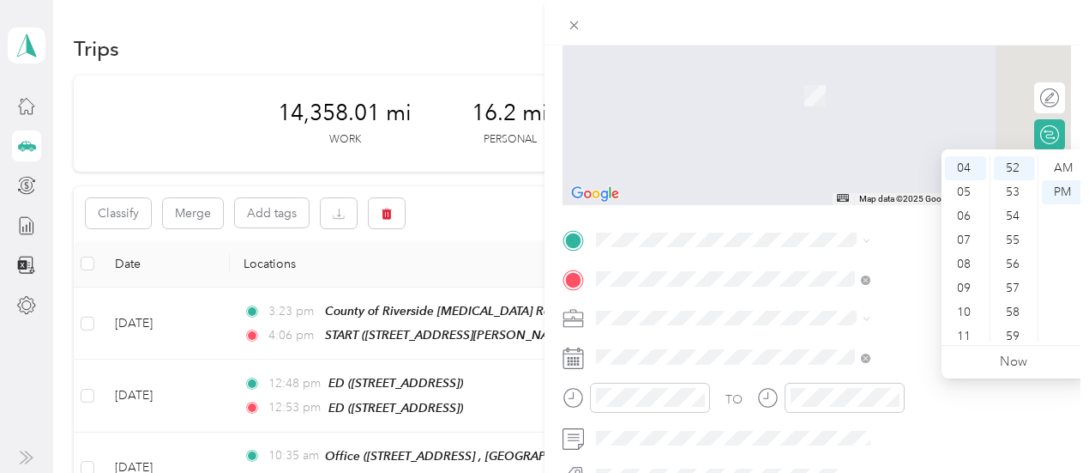
scroll to position [62, 0]
click at [968, 180] on div "03" at bounding box center [965, 178] width 41 height 24
click at [1012, 224] on div "10" at bounding box center [1014, 223] width 41 height 24
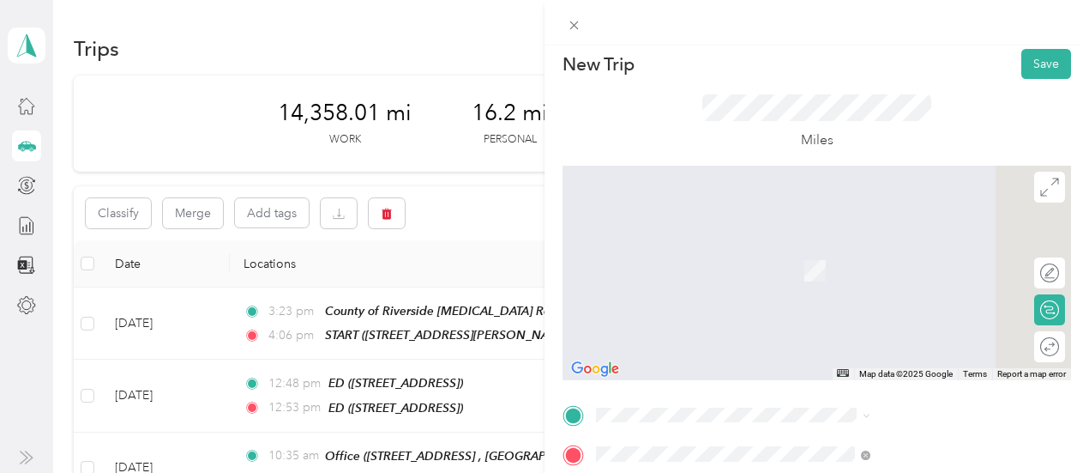
scroll to position [0, 0]
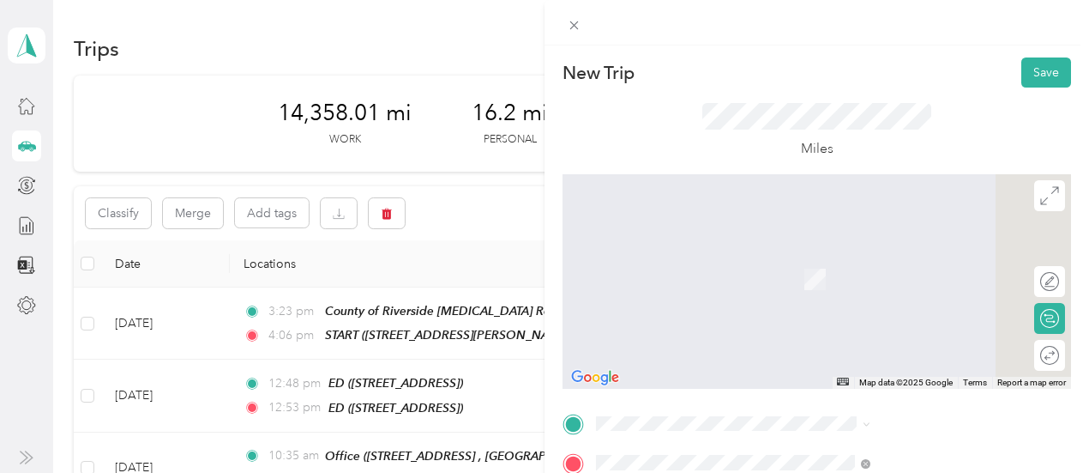
click at [859, 256] on div "ED 3535, Banbury Drive, Riverside, Riverside County, California, 92505, USA , 9…" at bounding box center [928, 232] width 236 height 54
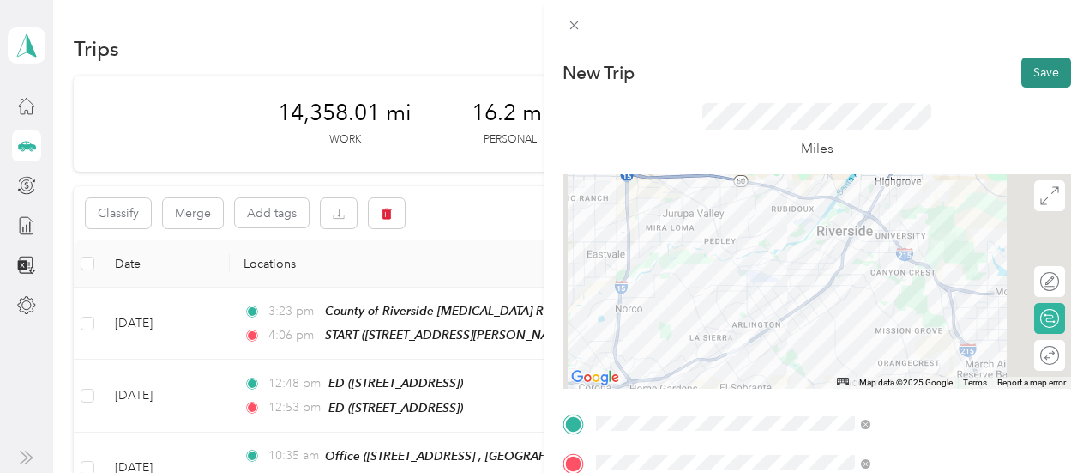
click at [1028, 74] on button "Save" at bounding box center [1047, 72] width 50 height 30
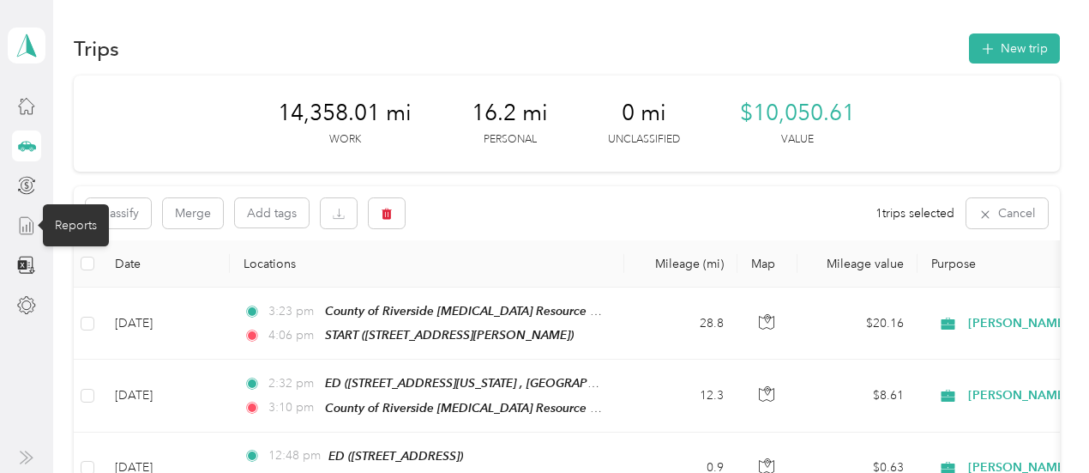
click at [24, 225] on icon at bounding box center [26, 225] width 19 height 19
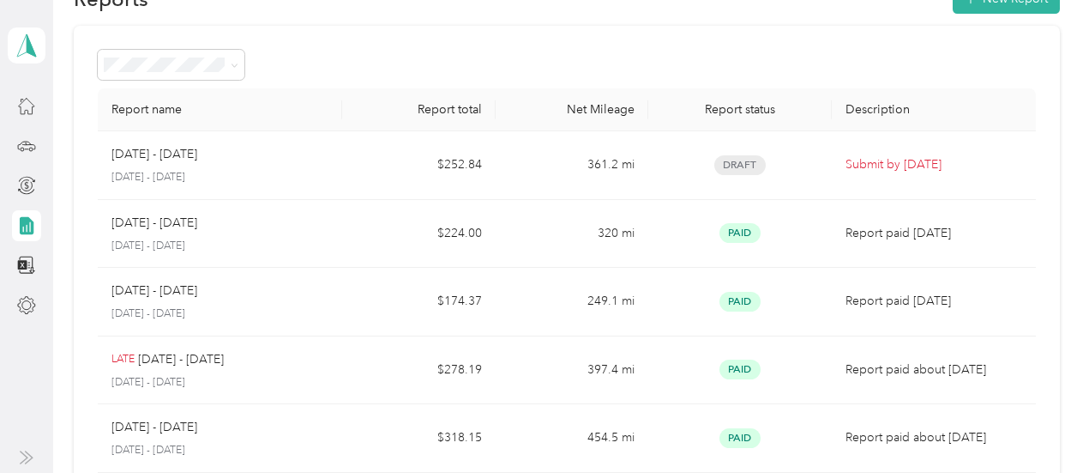
scroll to position [14, 0]
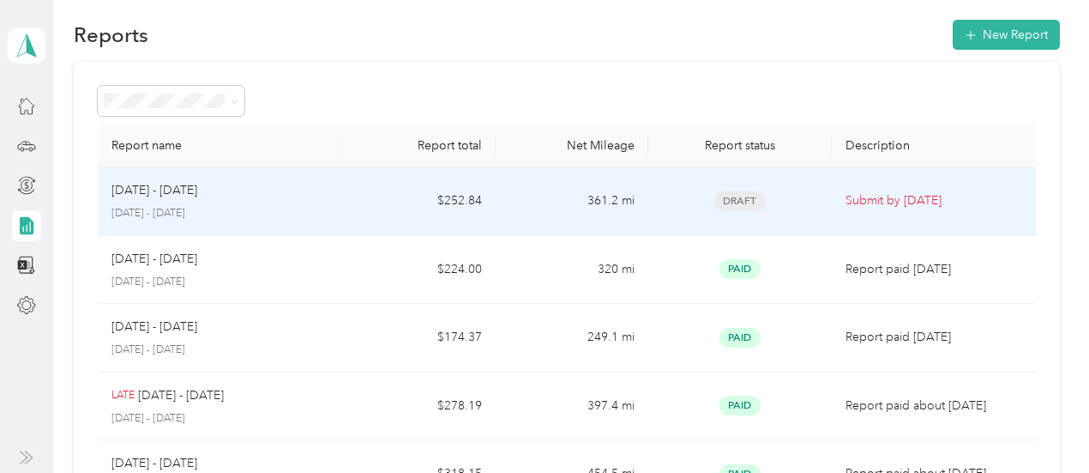
click at [198, 210] on p "[DATE] - [DATE]" at bounding box center [220, 213] width 217 height 15
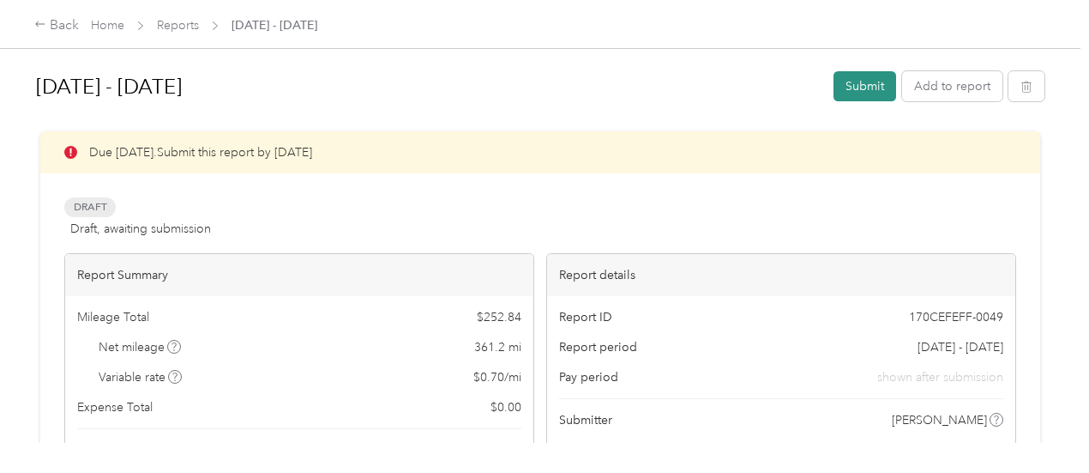
click at [873, 85] on button "Submit" at bounding box center [865, 86] width 63 height 30
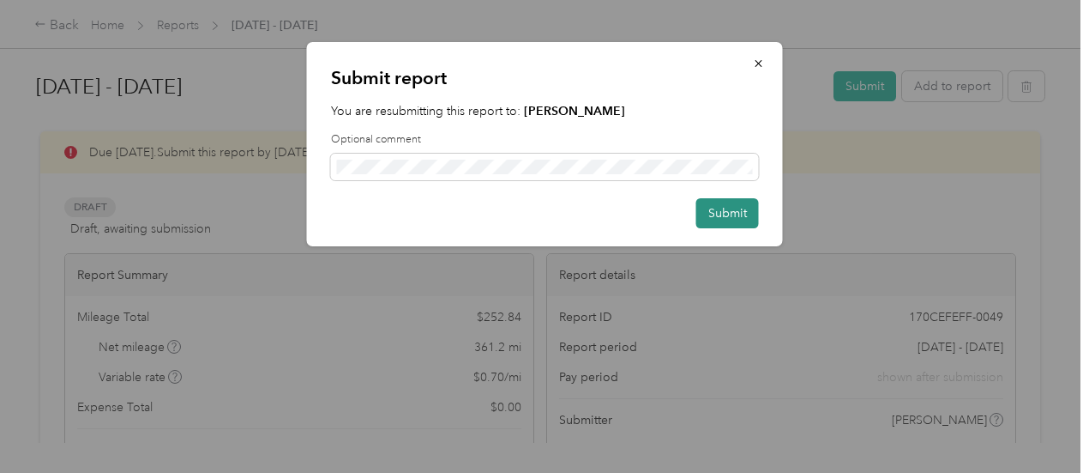
click at [717, 220] on button "Submit" at bounding box center [728, 213] width 63 height 30
